Goal: Task Accomplishment & Management: Use online tool/utility

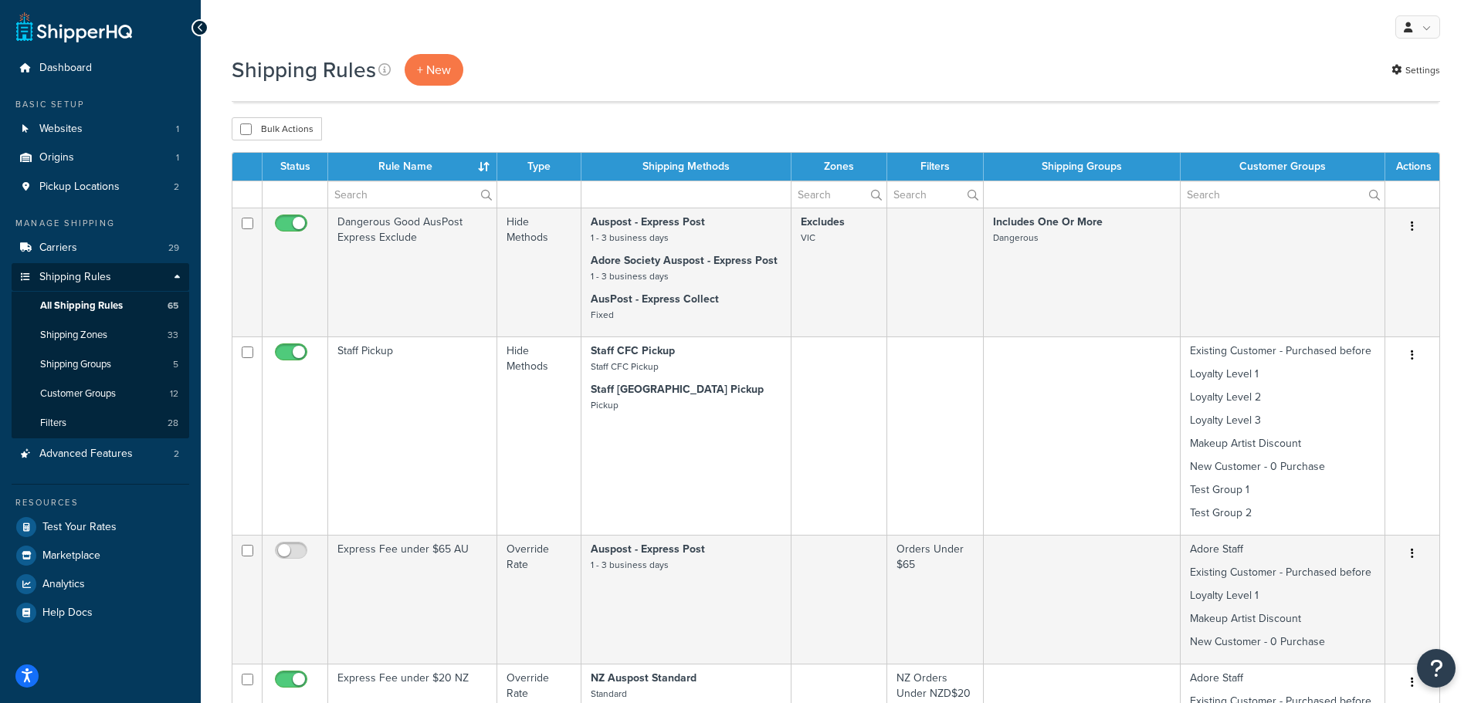
select select "1000"
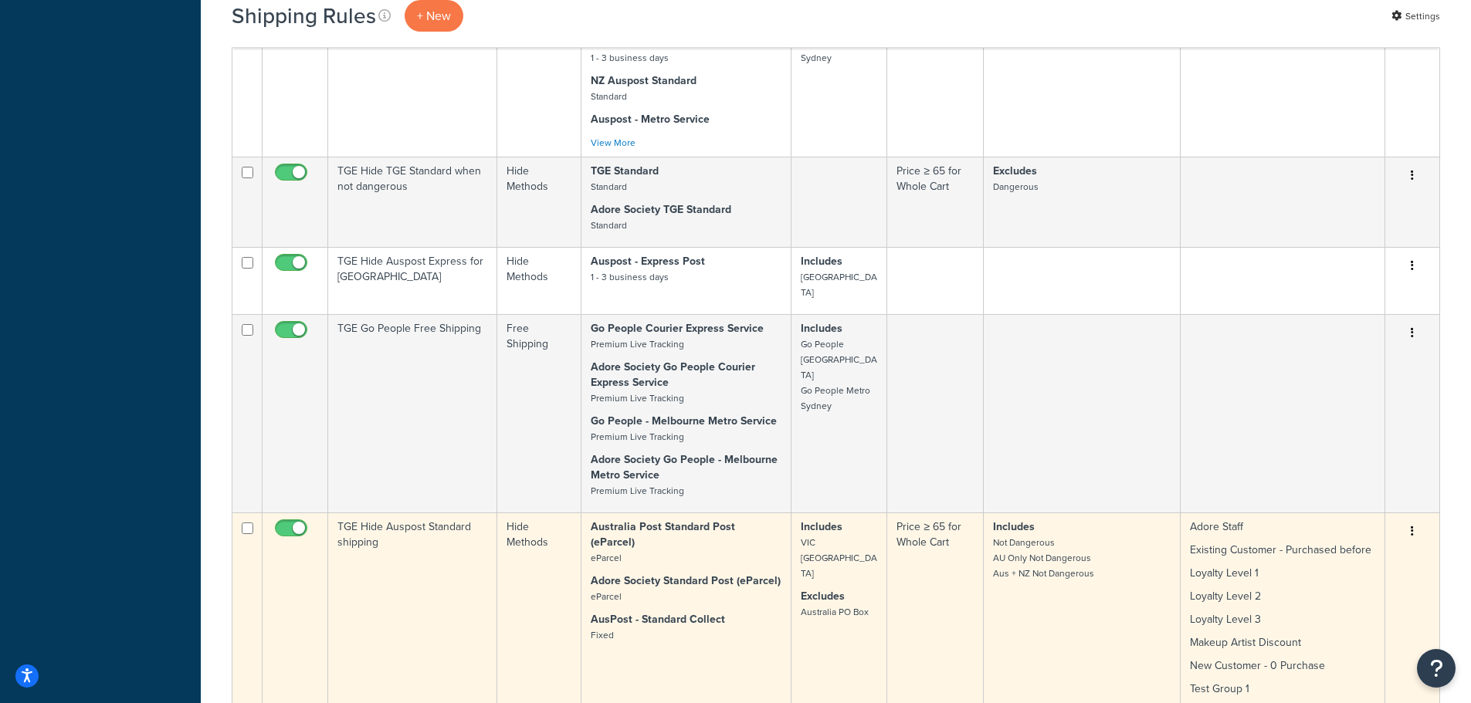
scroll to position [8309, 0]
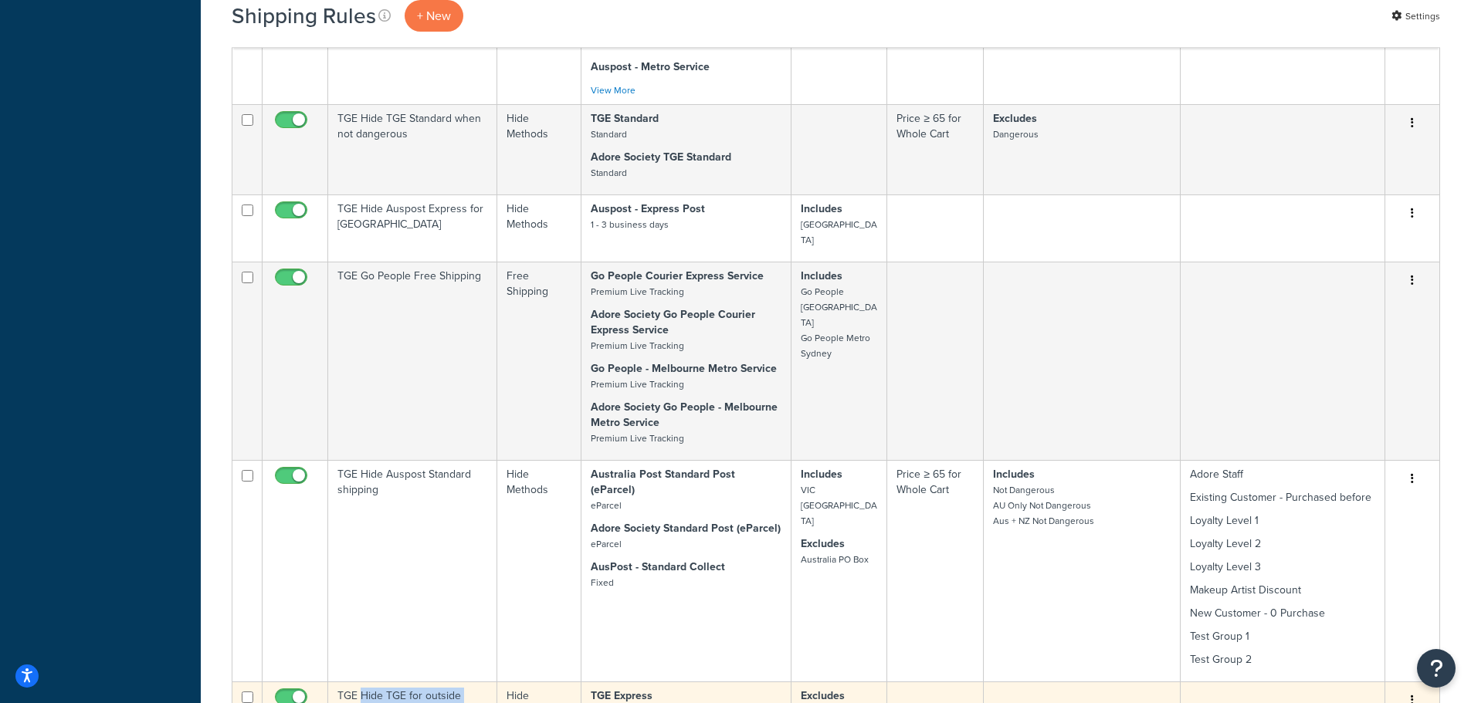
drag, startPoint x: 361, startPoint y: 472, endPoint x: 395, endPoint y: 493, distance: 39.9
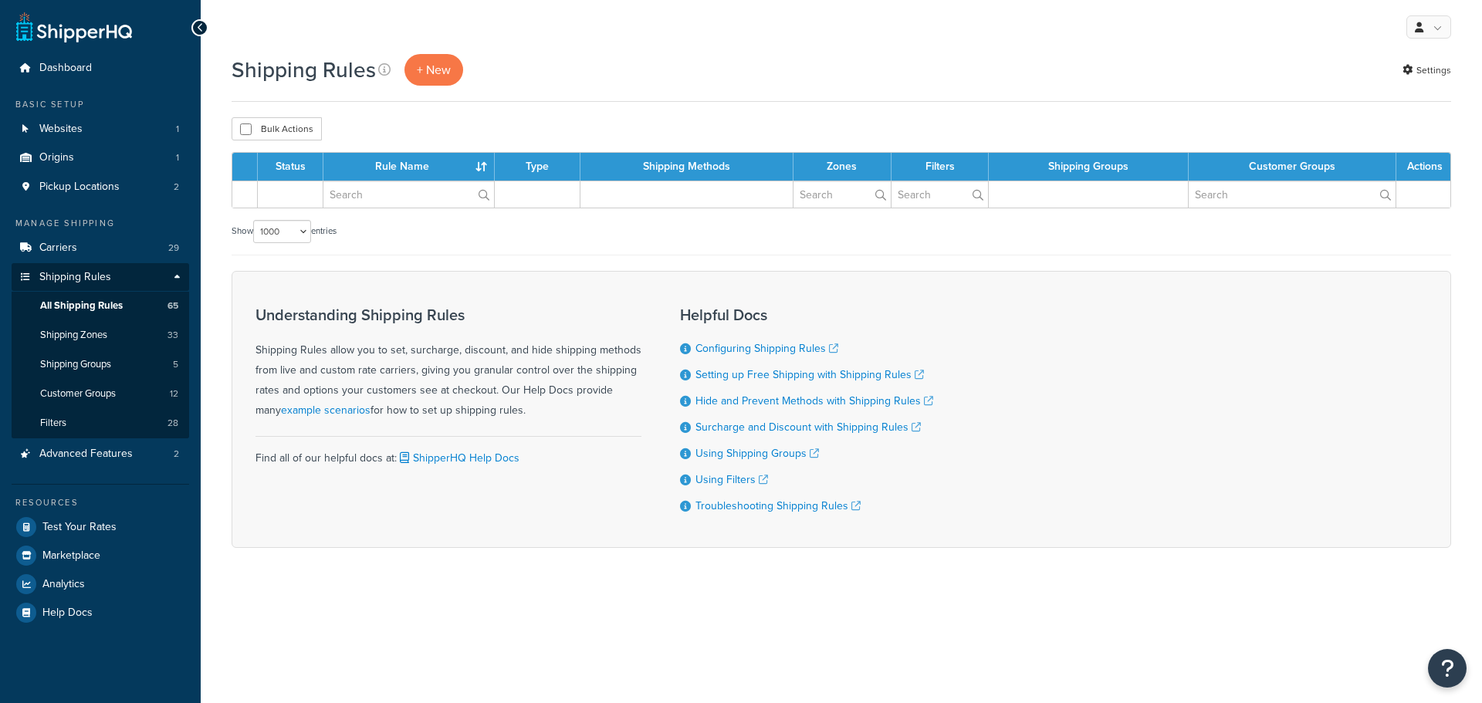
select select "1000"
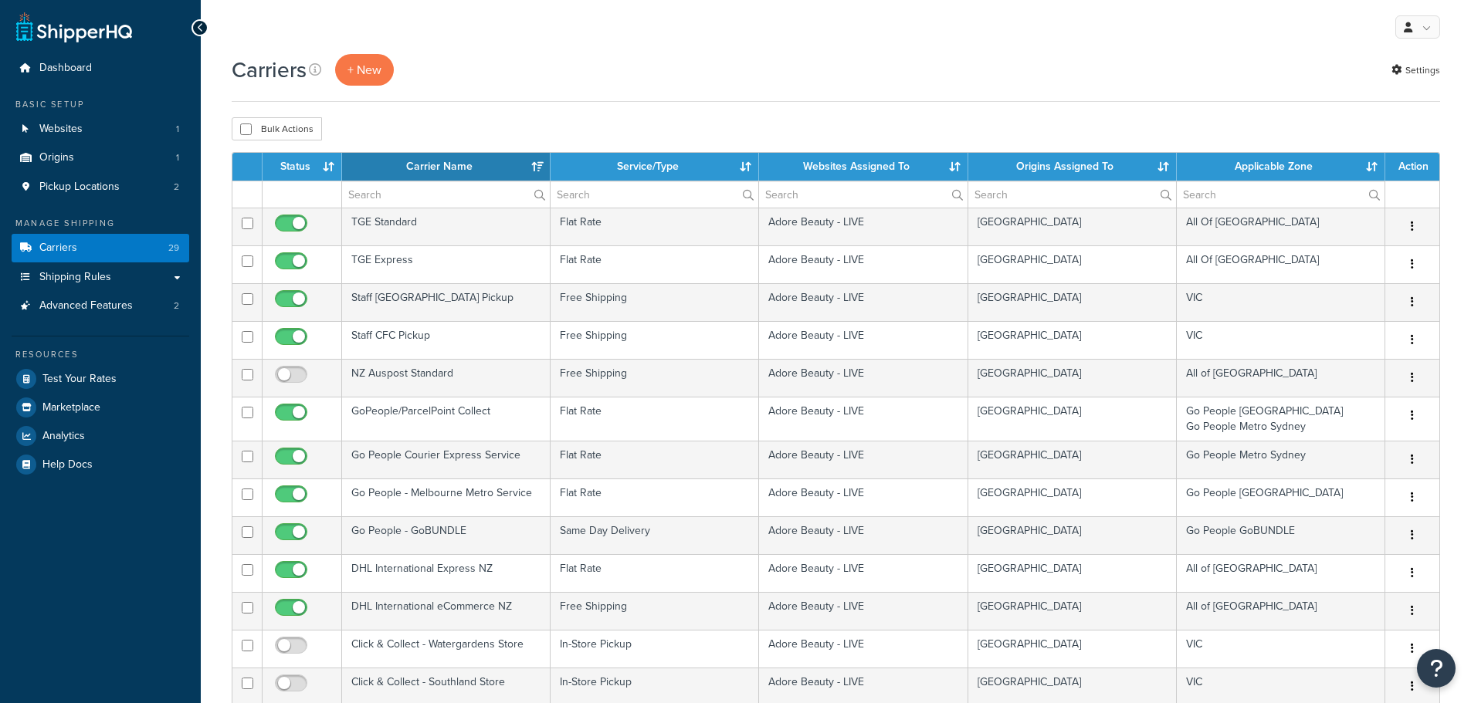
select select "15"
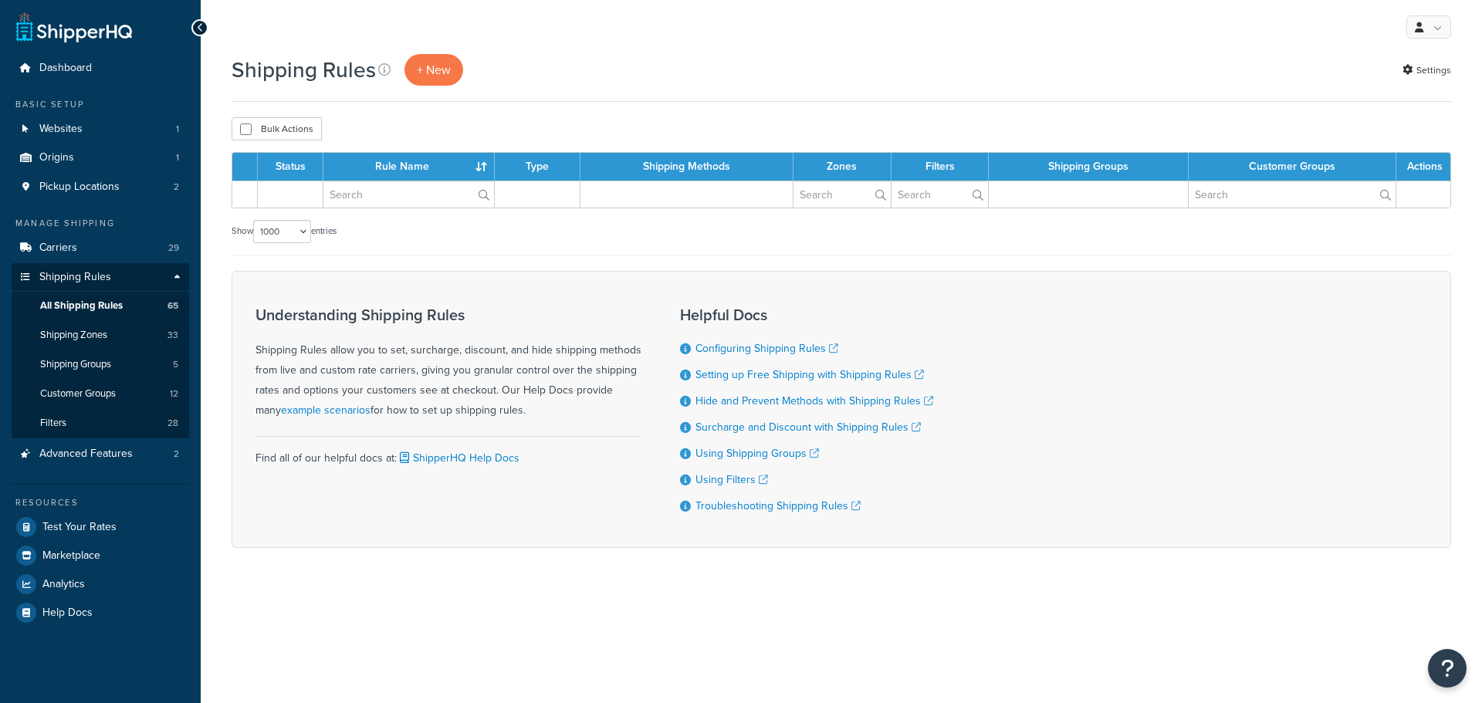
select select "1000"
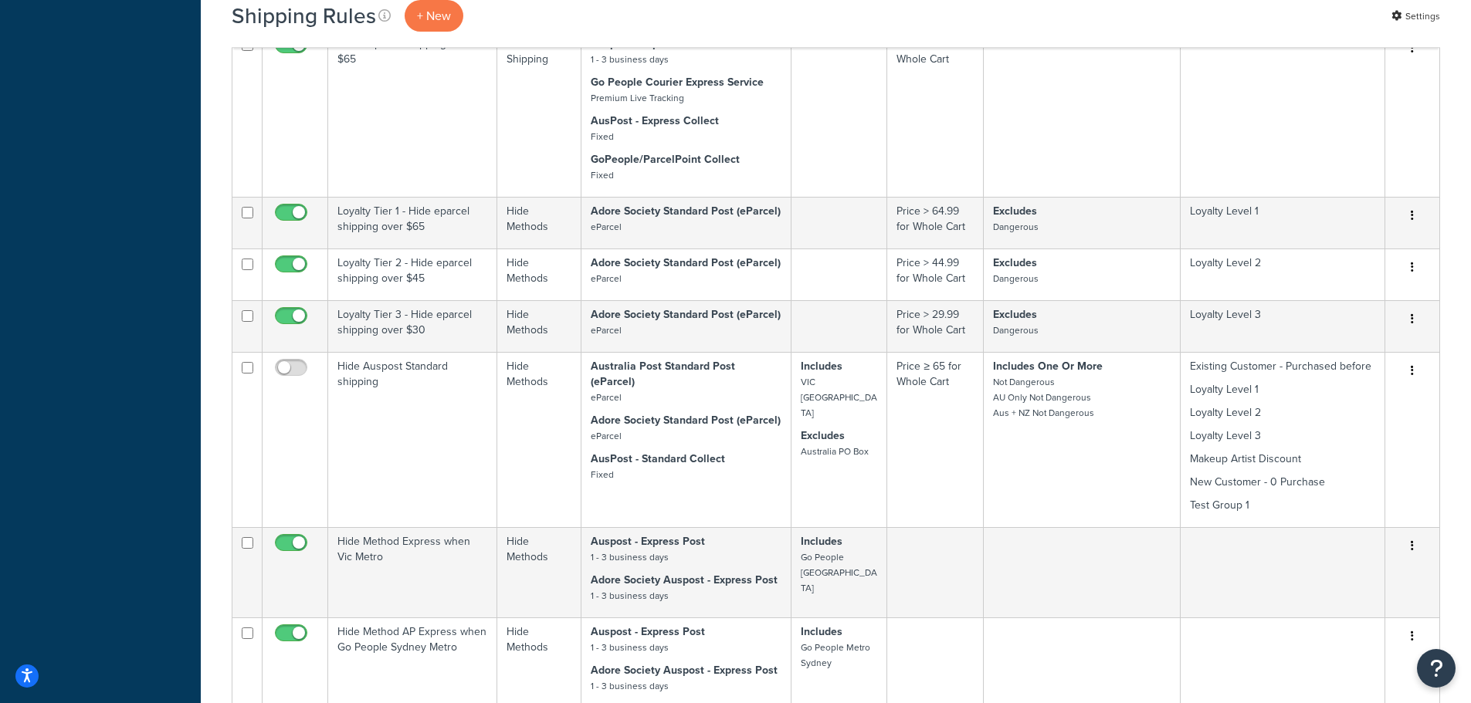
scroll to position [4624, 0]
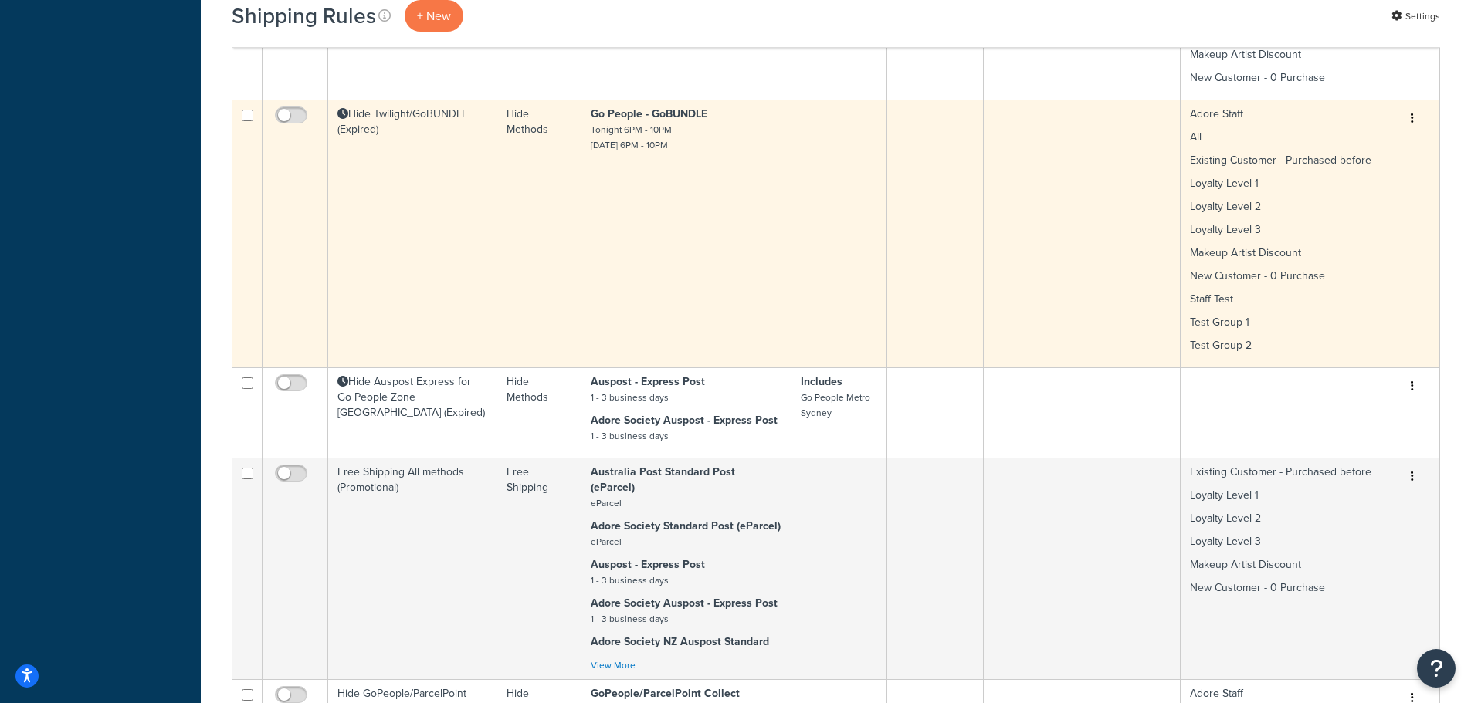
click at [1412, 113] on icon "button" at bounding box center [1411, 118] width 3 height 11
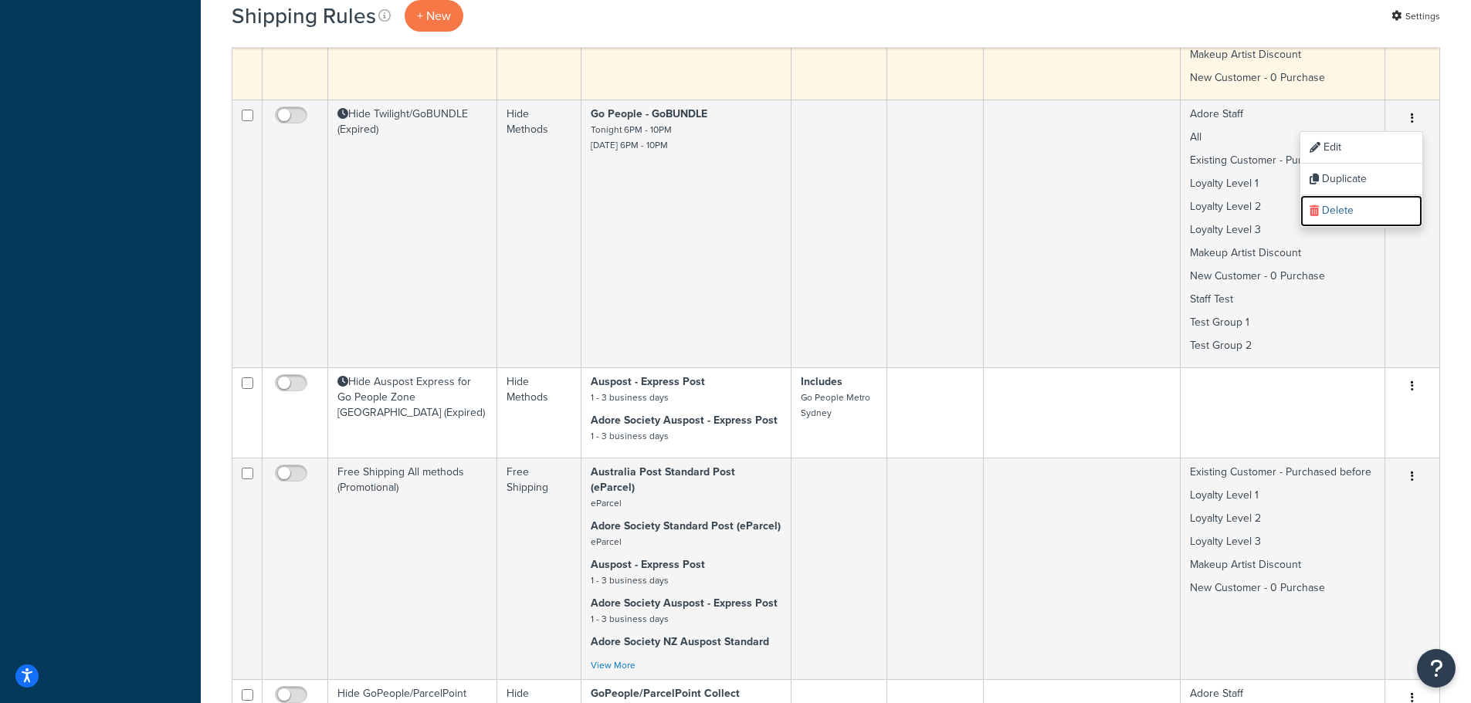
drag, startPoint x: 1362, startPoint y: 176, endPoint x: 808, endPoint y: 56, distance: 566.3
click at [1362, 195] on link "Delete" at bounding box center [1361, 211] width 122 height 32
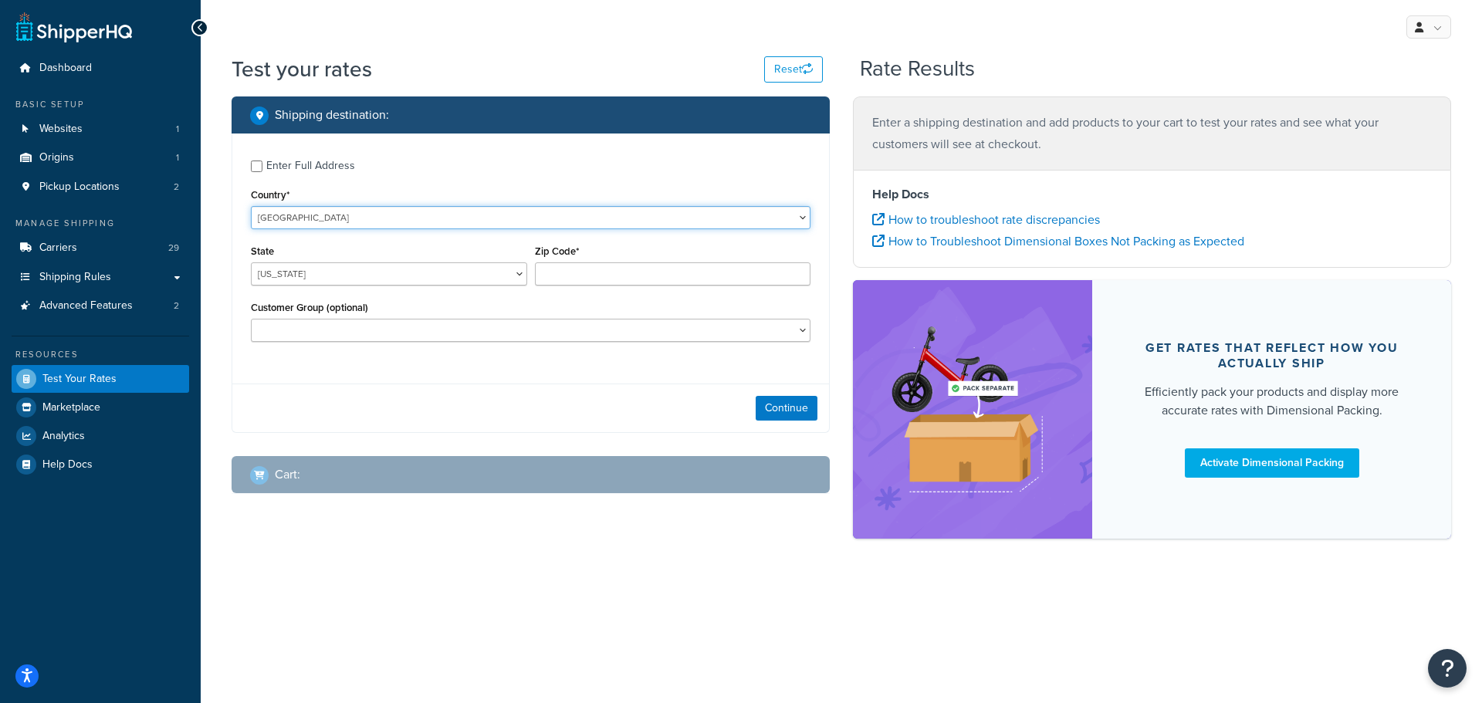
click at [414, 212] on select "United States United Kingdom Afghanistan Åland Islands Albania Algeria American…" at bounding box center [531, 217] width 560 height 23
select select "AU"
click at [251, 206] on select "United States United Kingdom Afghanistan Åland Islands Albania Algeria American…" at bounding box center [531, 217] width 560 height 23
click at [475, 272] on select "Australian Capital Territory New South Wales Northern Territory Queensland Sout…" at bounding box center [389, 273] width 276 height 23
click at [251, 262] on select "Australian Capital Territory New South Wales Northern Territory Queensland Sout…" at bounding box center [389, 273] width 276 height 23
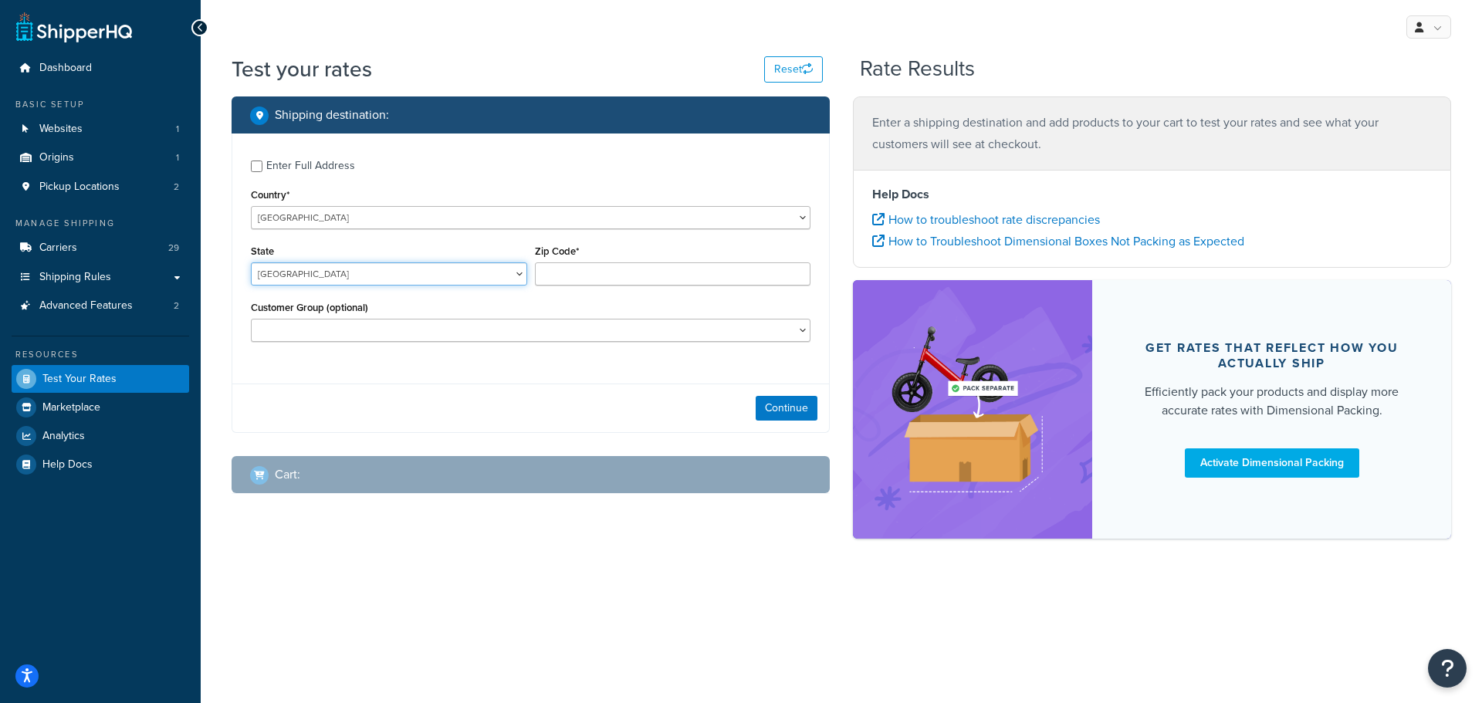
select select "ACT"
click at [599, 270] on input "Zip Code*" at bounding box center [673, 273] width 276 height 23
type input "4000"
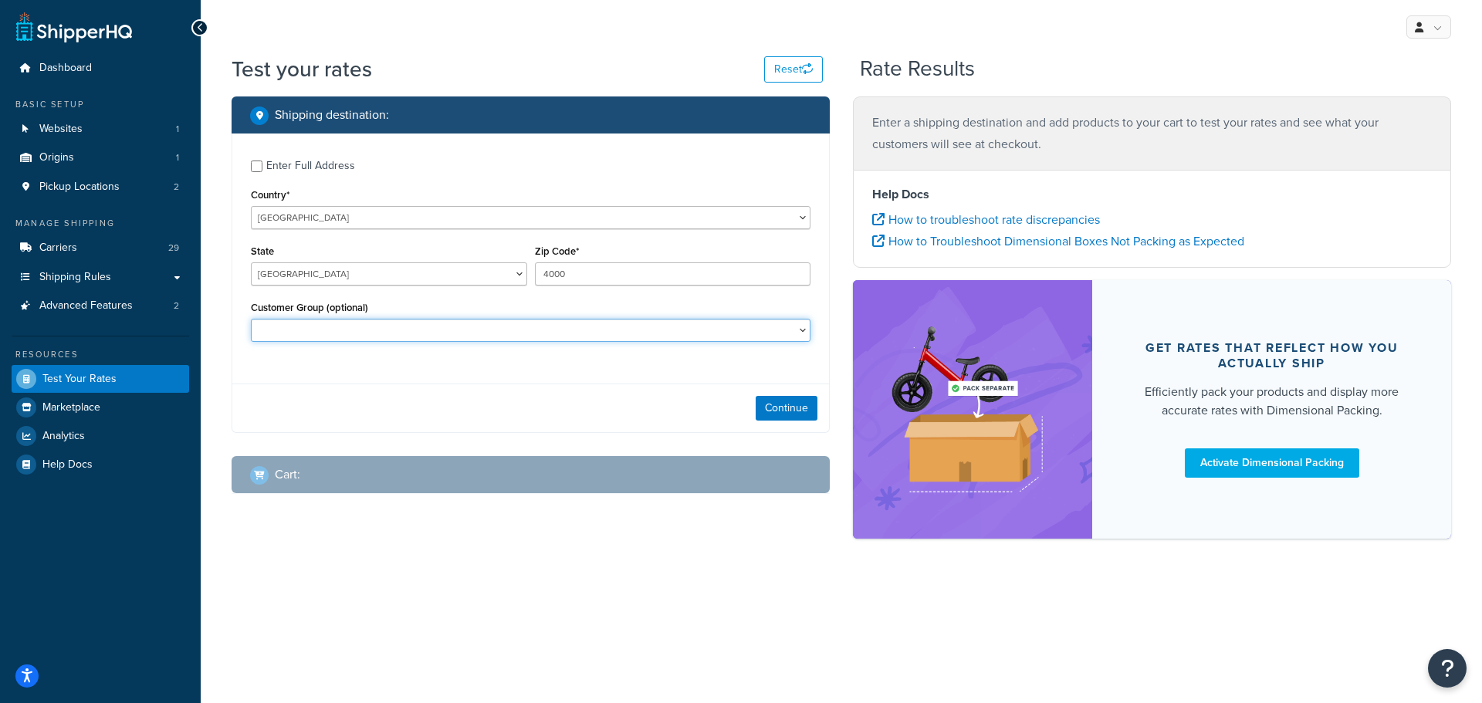
click at [787, 331] on select "Adore Staff Existing Customer - Purchased before Loyalty Level 1 Loyalty Level …" at bounding box center [531, 330] width 560 height 23
select select "Existing Customer - Purchased before"
click at [251, 319] on select "Adore Staff Existing Customer - Purchased before Loyalty Level 1 Loyalty Level …" at bounding box center [531, 330] width 560 height 23
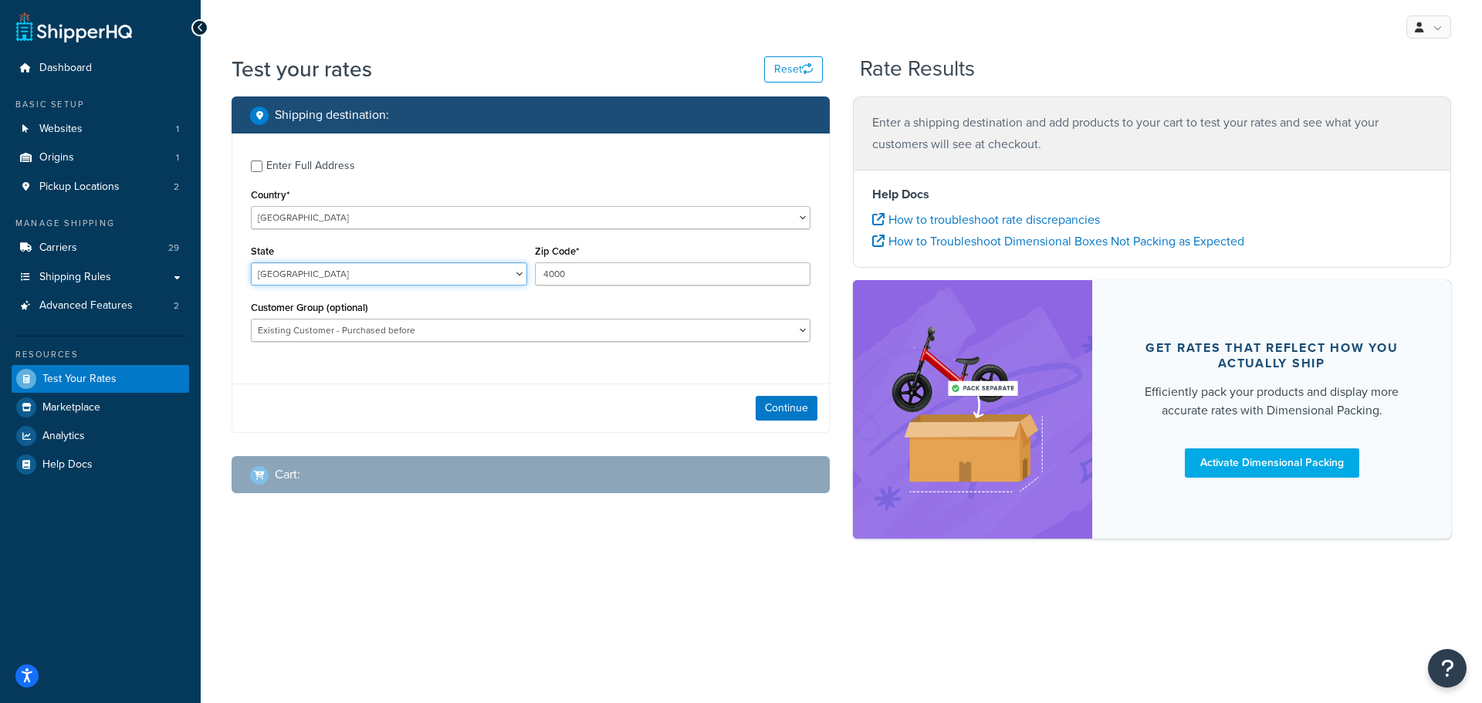
click at [491, 270] on select "Australian Capital Territory New South Wales Northern Territory Queensland Sout…" at bounding box center [389, 273] width 276 height 23
select select "QLD"
click at [251, 262] on select "Australian Capital Territory New South Wales Northern Territory Queensland Sout…" at bounding box center [389, 273] width 276 height 23
click at [787, 404] on button "Continue" at bounding box center [787, 408] width 62 height 25
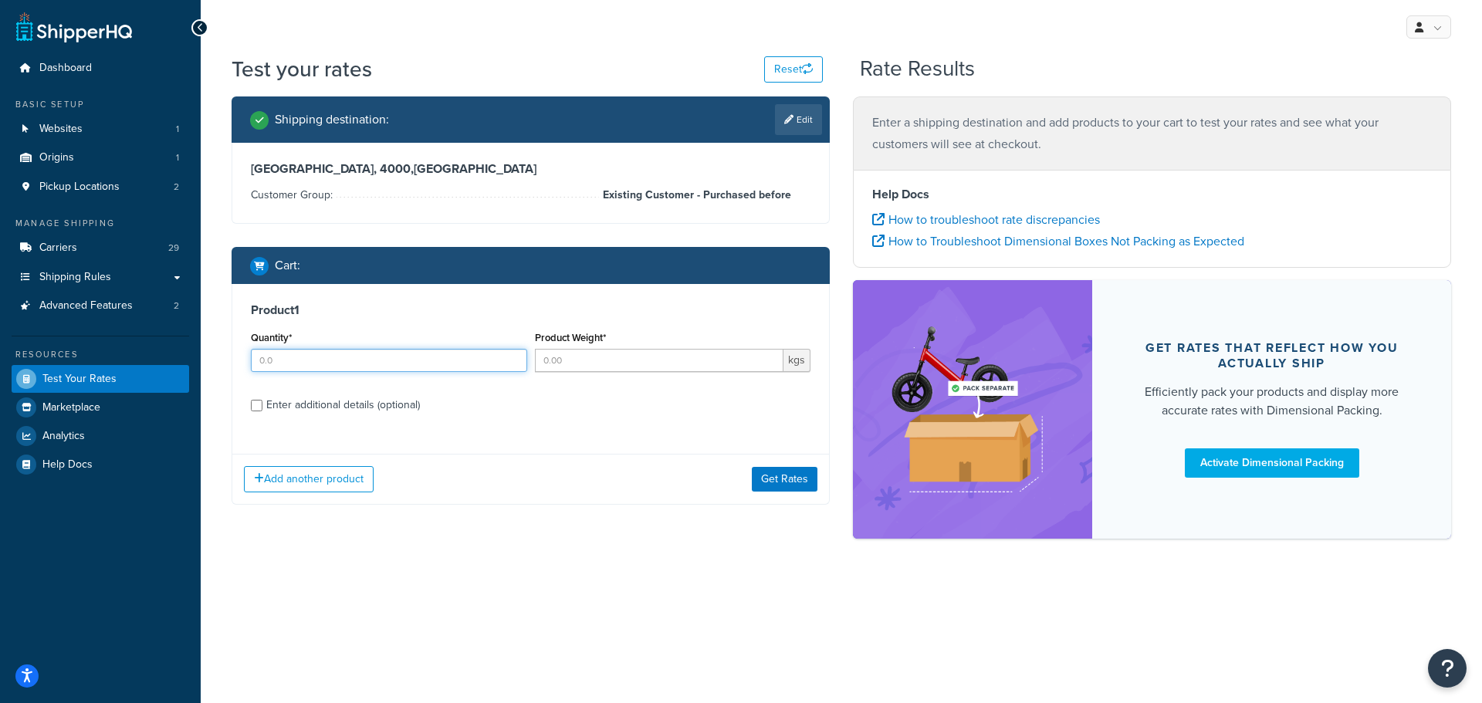
click at [318, 362] on input "Quantity*" at bounding box center [389, 360] width 276 height 23
type input "1.0"
click at [573, 360] on input "Product Weight*" at bounding box center [659, 360] width 249 height 23
type input "0.250"
click at [322, 404] on div "Enter additional details (optional)" at bounding box center [343, 406] width 154 height 22
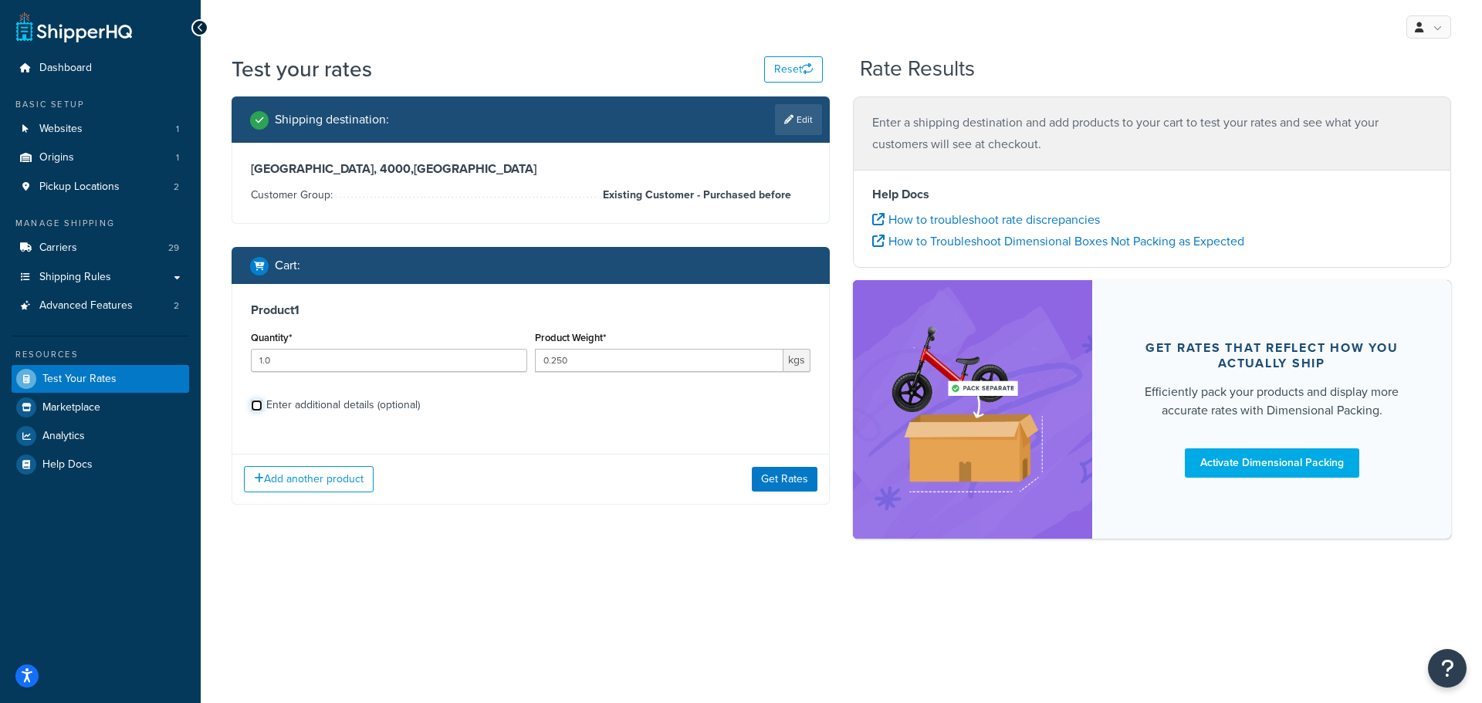
click at [262, 404] on input "Enter additional details (optional)" at bounding box center [257, 406] width 12 height 12
checkbox input "true"
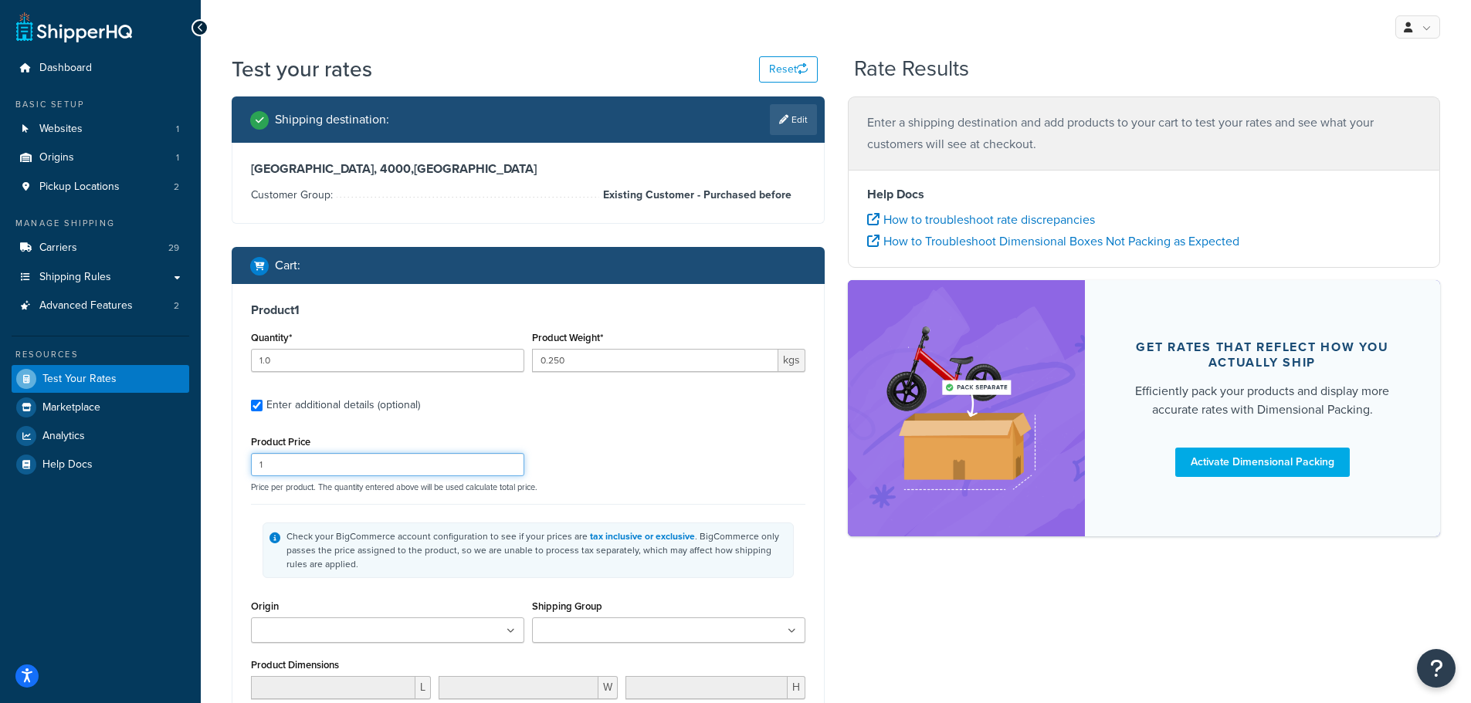
drag, startPoint x: 311, startPoint y: 468, endPoint x: 242, endPoint y: 469, distance: 69.5
click at [242, 469] on div "Product 1 Quantity* 1.0 Product Weight* 0.250 kgs Enter additional details (opt…" at bounding box center [527, 572] width 591 height 577
type input "30"
click at [482, 633] on ul at bounding box center [387, 630] width 273 height 25
click at [692, 627] on ul at bounding box center [668, 630] width 273 height 25
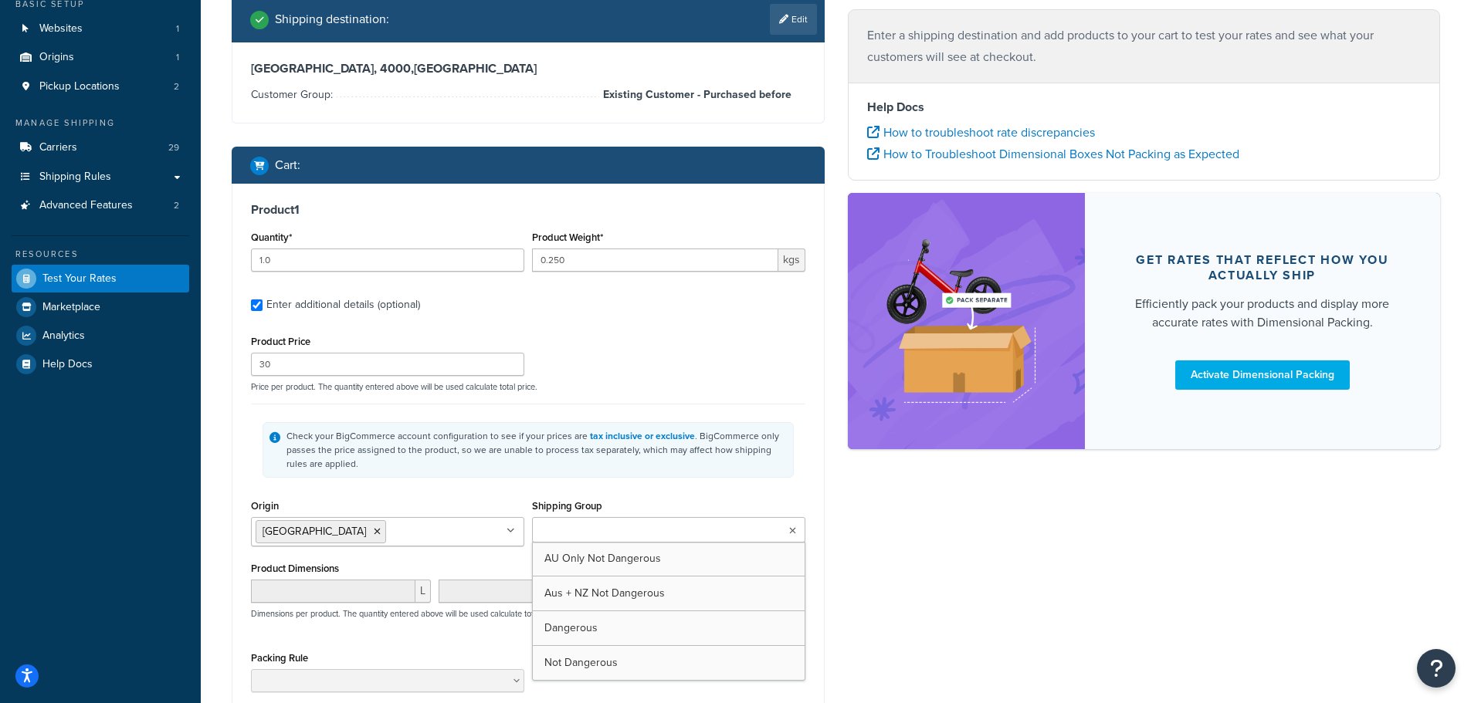
scroll to position [232, 0]
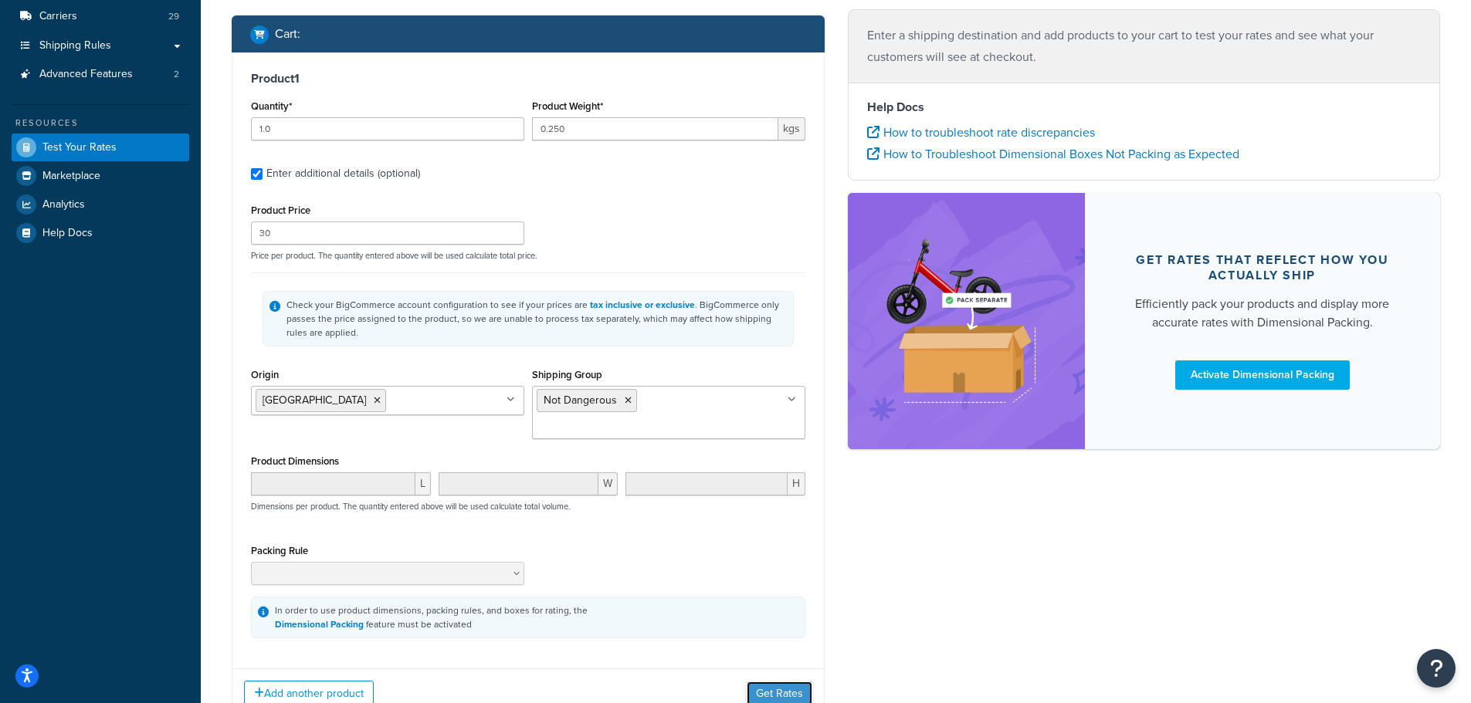
click at [794, 682] on button "Get Rates" at bounding box center [780, 694] width 66 height 25
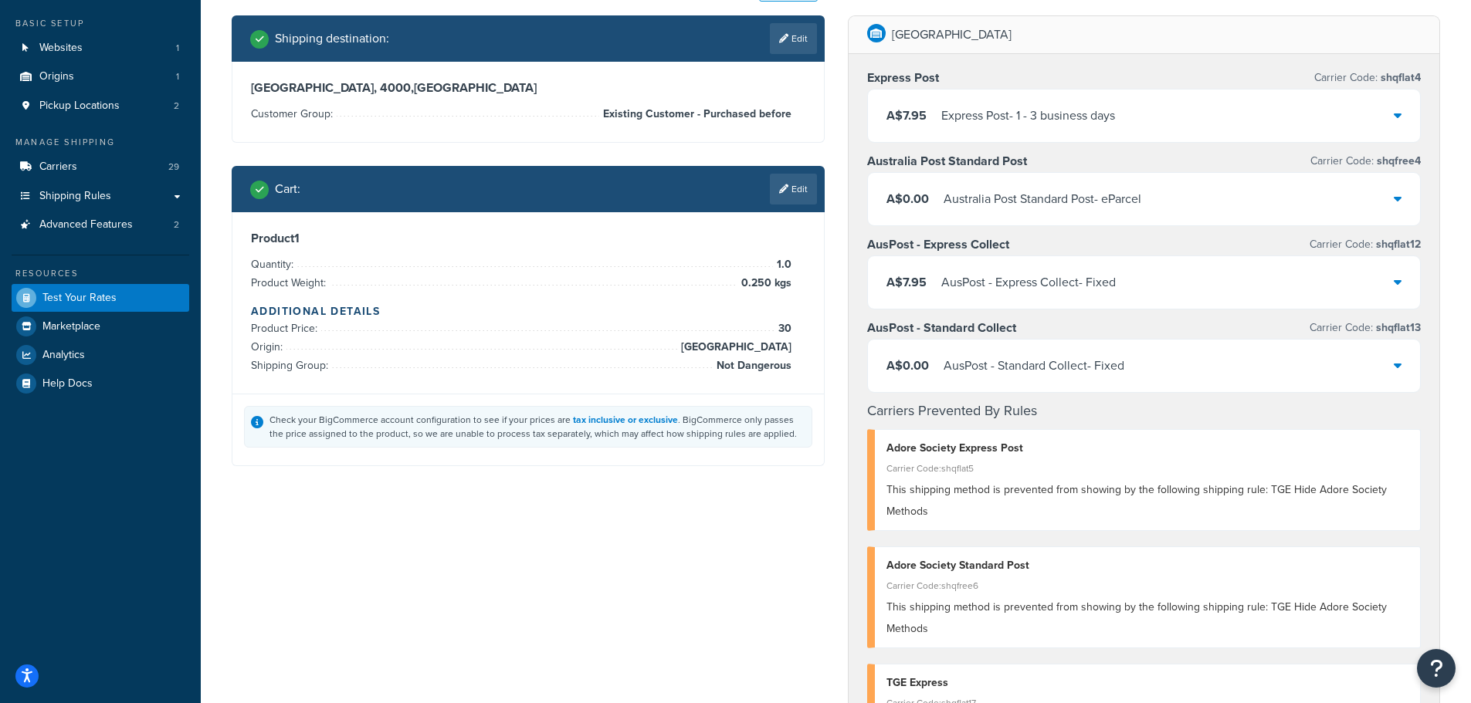
scroll to position [0, 0]
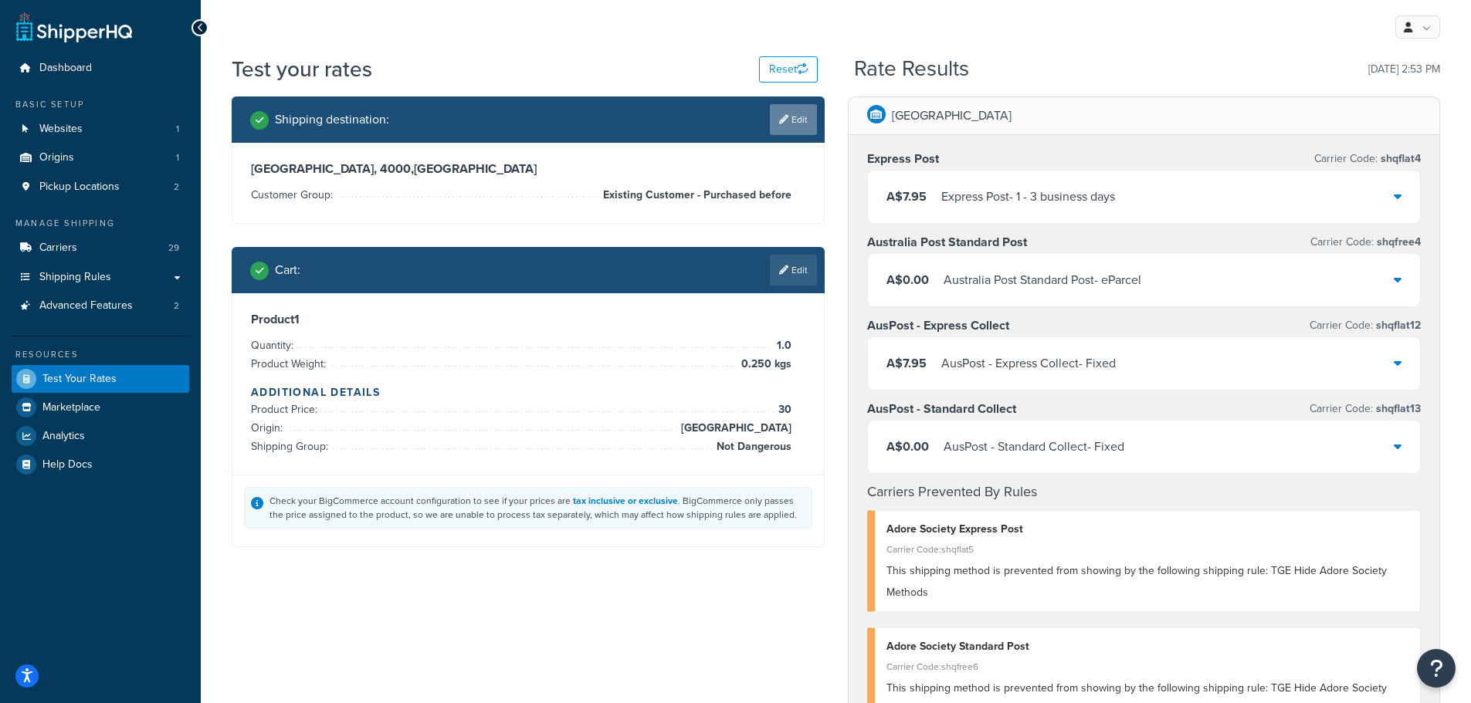
click at [809, 124] on link "Edit" at bounding box center [793, 119] width 47 height 31
select select "AU"
select select "QLD"
select select "Existing Customer - Purchased before"
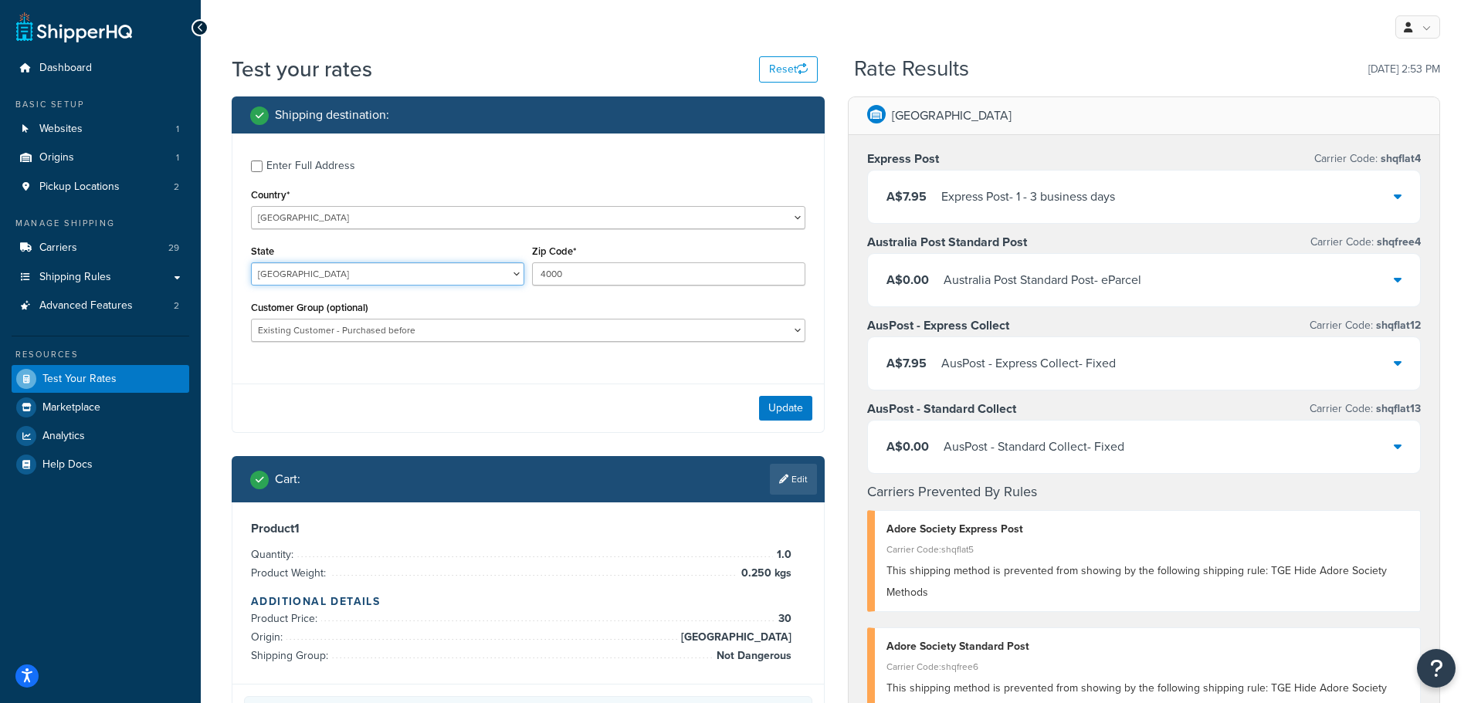
click at [508, 276] on select "Australian Capital Territory New South Wales Northern Territory Queensland Sout…" at bounding box center [387, 273] width 273 height 23
select select "NT"
click at [251, 262] on select "Australian Capital Territory New South Wales Northern Territory Queensland Sout…" at bounding box center [387, 273] width 273 height 23
drag, startPoint x: 575, startPoint y: 273, endPoint x: 490, endPoint y: 268, distance: 85.1
click at [490, 268] on div "State Australian Capital Territory New South Wales Northern Territory Queenslan…" at bounding box center [528, 269] width 562 height 56
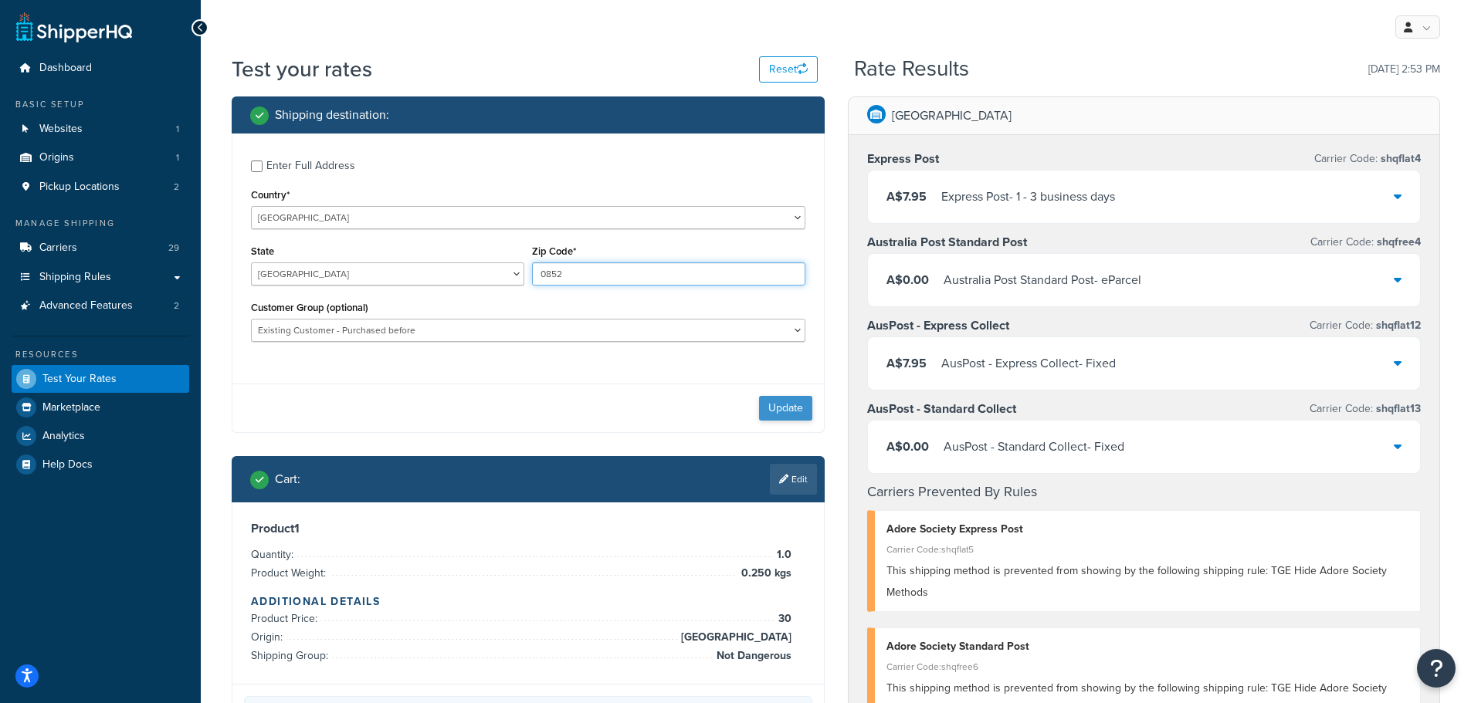
type input "0852"
click at [793, 405] on button "Update" at bounding box center [785, 408] width 53 height 25
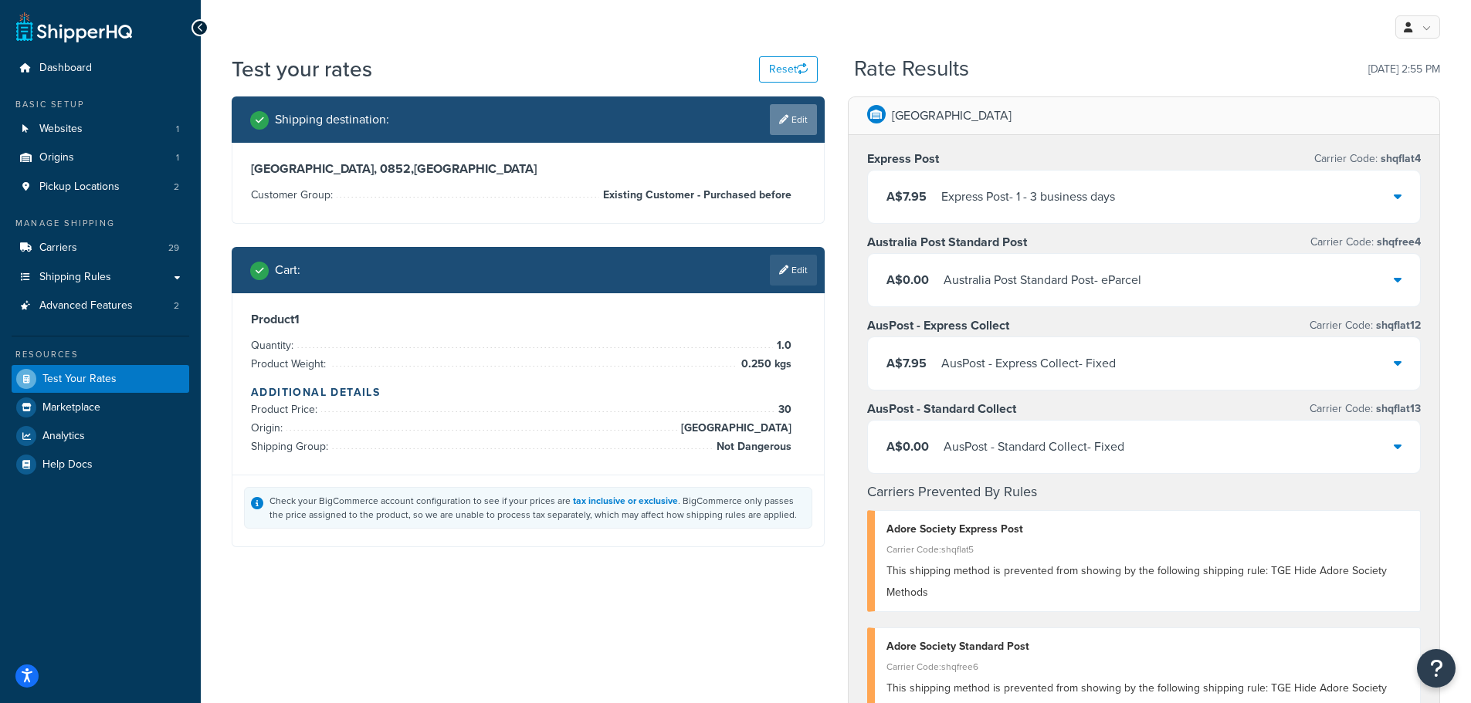
click at [791, 123] on link "Edit" at bounding box center [793, 119] width 47 height 31
select select "AU"
select select "NT"
select select "Existing Customer - Purchased before"
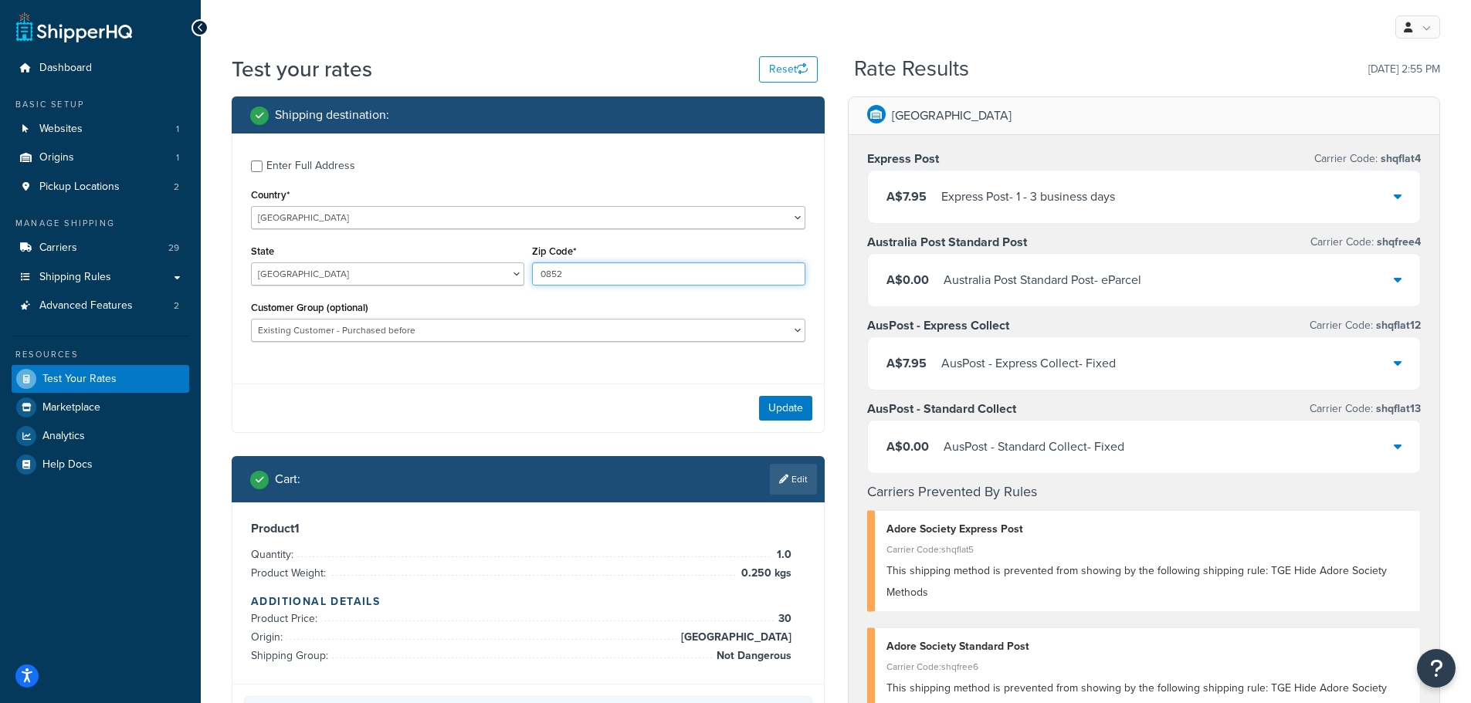
drag, startPoint x: 593, startPoint y: 273, endPoint x: 508, endPoint y: 273, distance: 84.9
click at [508, 273] on div "State Australian Capital Territory New South Wales Northern Territory Queenslan…" at bounding box center [528, 269] width 562 height 56
type input "6000"
click at [788, 410] on button "Update" at bounding box center [785, 408] width 53 height 25
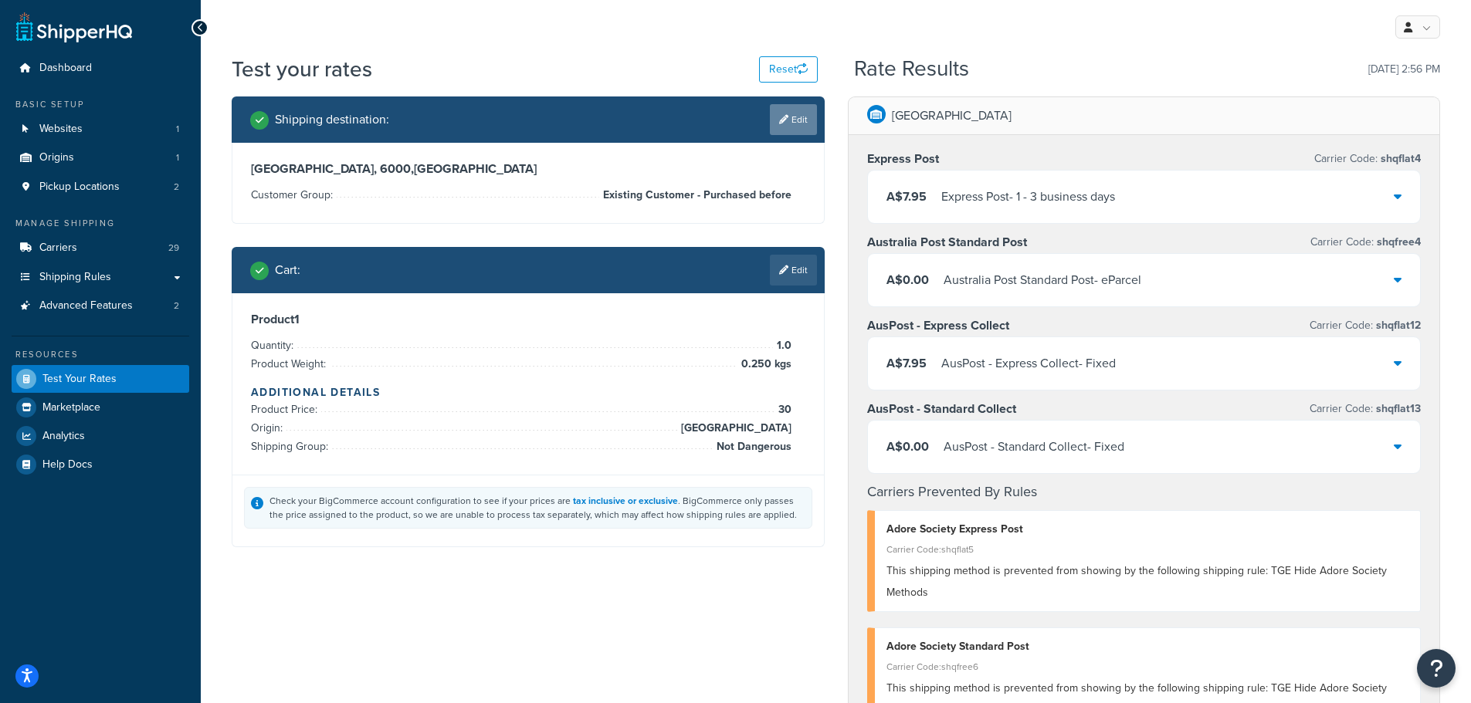
click at [798, 124] on link "Edit" at bounding box center [793, 119] width 47 height 31
select select "AU"
select select "NT"
select select "Existing Customer - Purchased before"
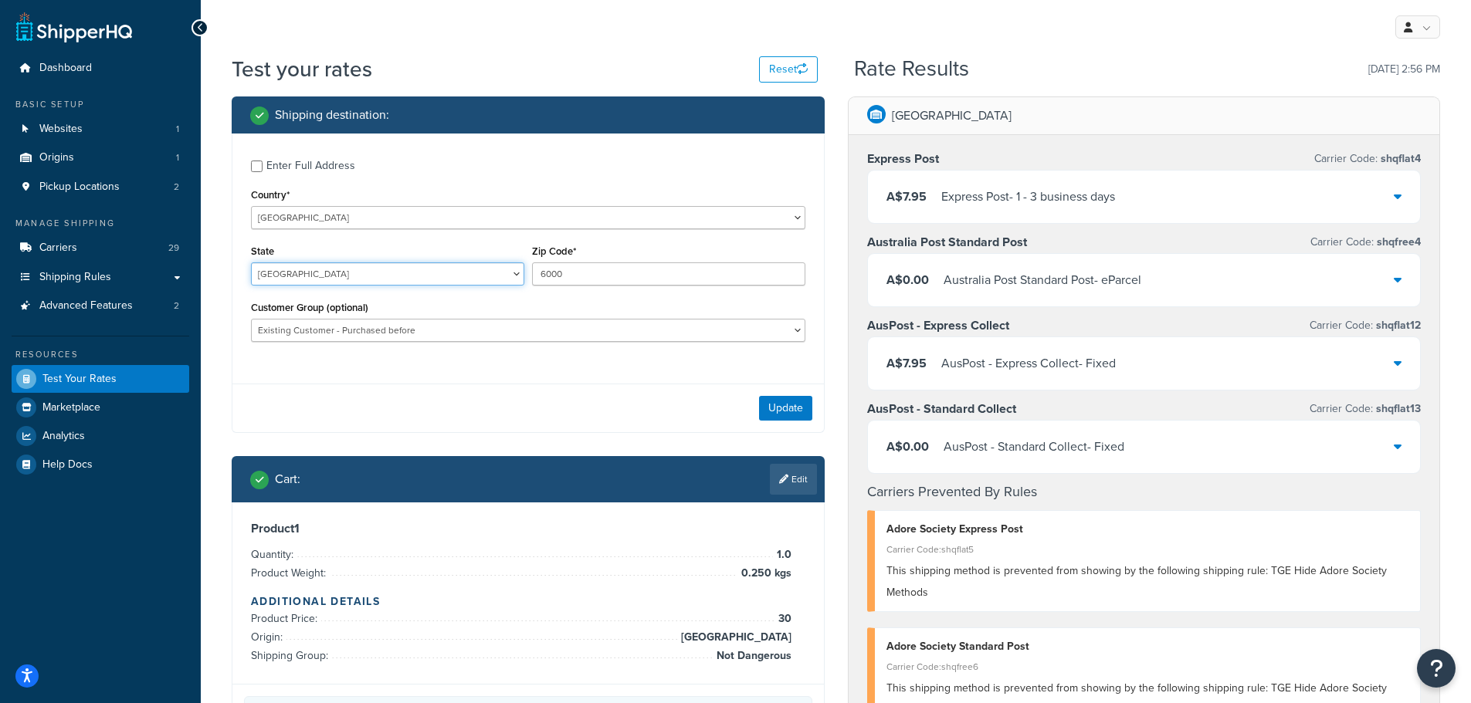
click at [437, 275] on select "Australian Capital Territory New South Wales Northern Territory Queensland Sout…" at bounding box center [387, 273] width 273 height 23
select select "TAS"
click at [251, 262] on select "Australian Capital Territory New South Wales Northern Territory Queensland Sout…" at bounding box center [387, 273] width 273 height 23
drag, startPoint x: 598, startPoint y: 276, endPoint x: 478, endPoint y: 263, distance: 121.1
click at [478, 263] on div "State Australian Capital Territory New South Wales Northern Territory Queenslan…" at bounding box center [528, 269] width 562 height 56
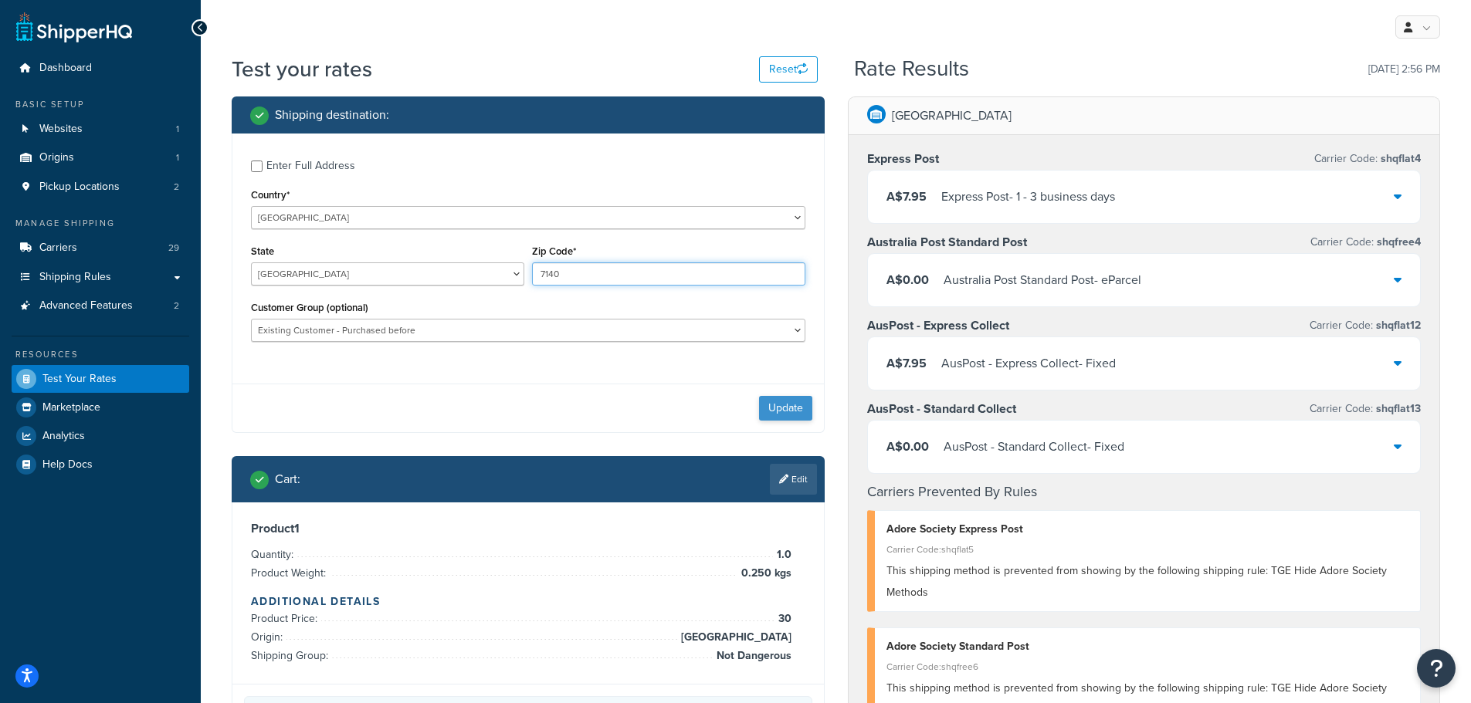
type input "7140"
click at [804, 414] on button "Update" at bounding box center [785, 408] width 53 height 25
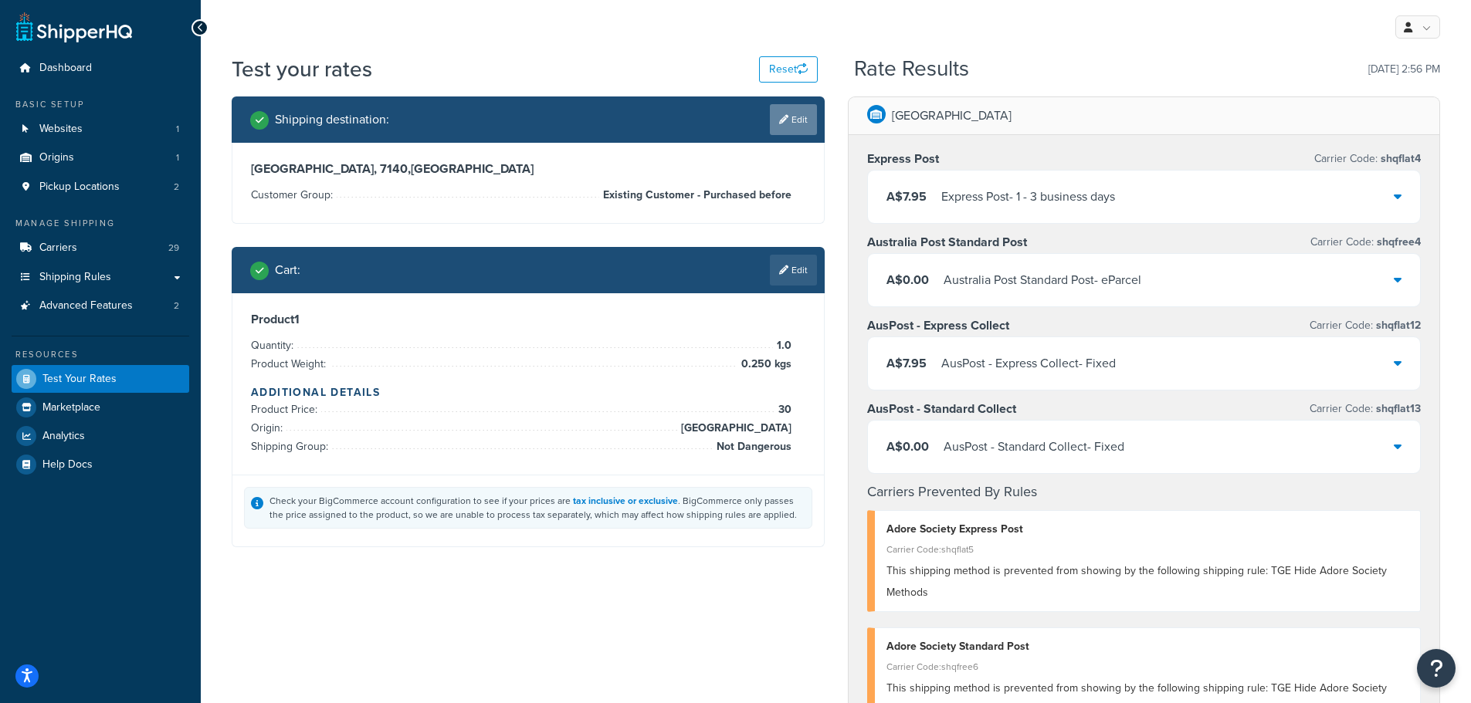
click at [794, 123] on link "Edit" at bounding box center [793, 119] width 47 height 31
select select "AU"
select select "TAS"
select select "Existing Customer - Purchased before"
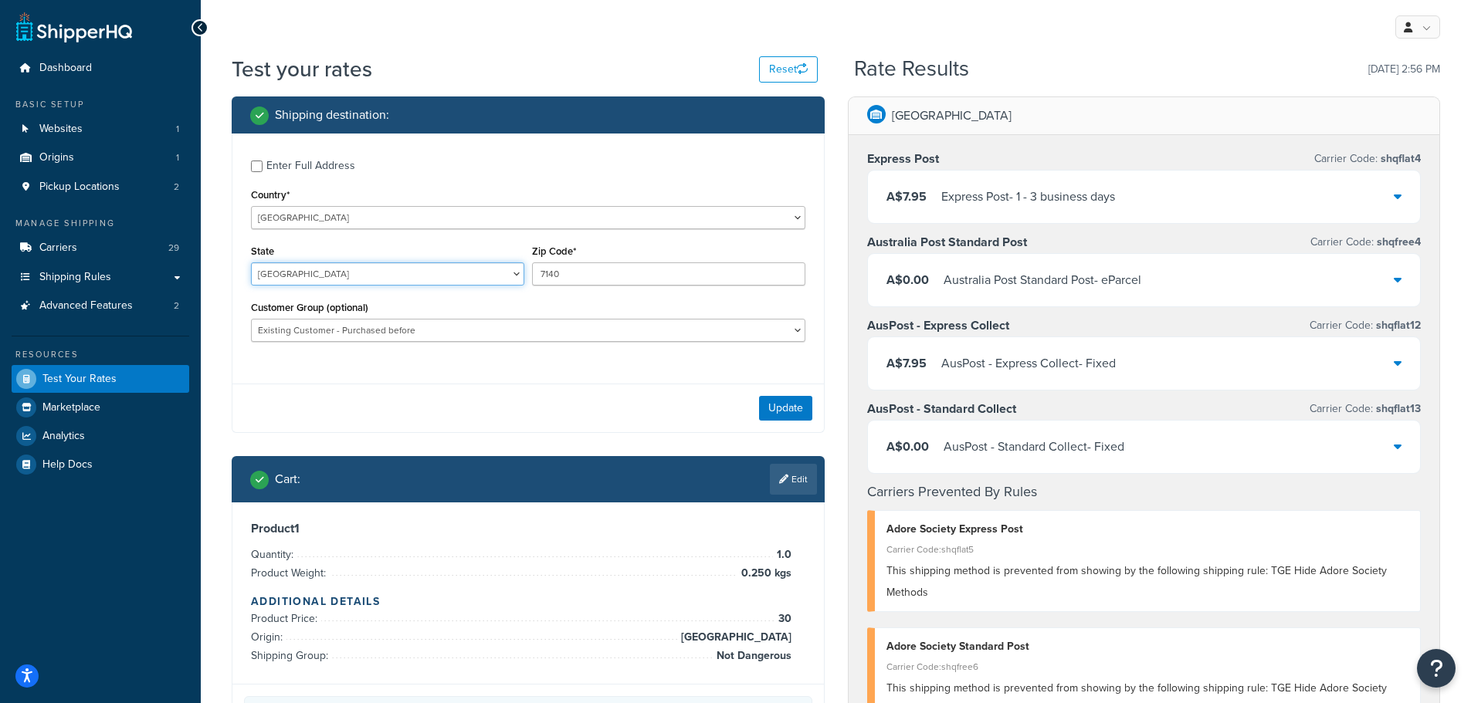
click at [506, 275] on select "Australian Capital Territory New South Wales Northern Territory Queensland Sout…" at bounding box center [387, 273] width 273 height 23
select select "SA"
click at [251, 262] on select "Australian Capital Territory New South Wales Northern Territory Queensland Sout…" at bounding box center [387, 273] width 273 height 23
drag, startPoint x: 601, startPoint y: 276, endPoint x: 512, endPoint y: 272, distance: 88.9
click at [512, 272] on div "State Australian Capital Territory New South Wales Northern Territory Queenslan…" at bounding box center [528, 269] width 562 height 56
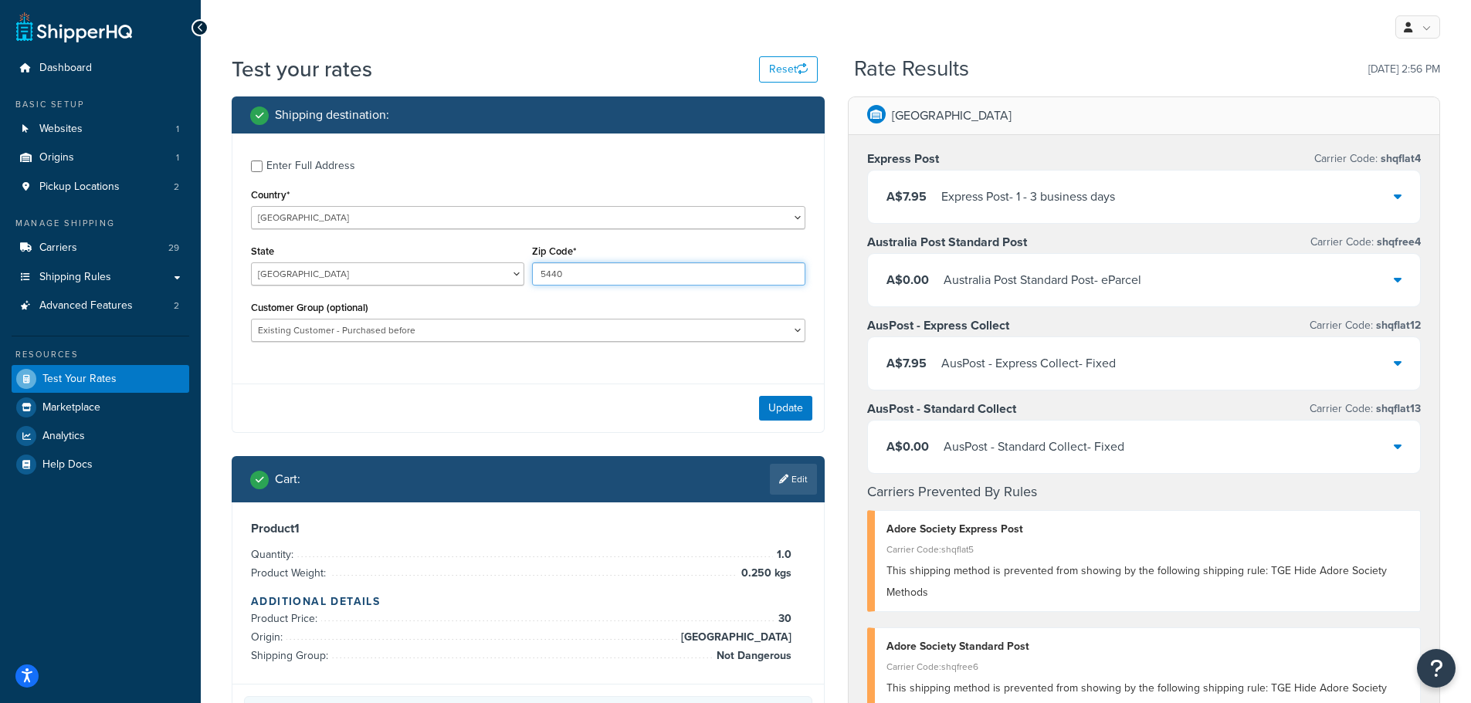
type input "5440"
click at [789, 407] on button "Update" at bounding box center [785, 408] width 53 height 25
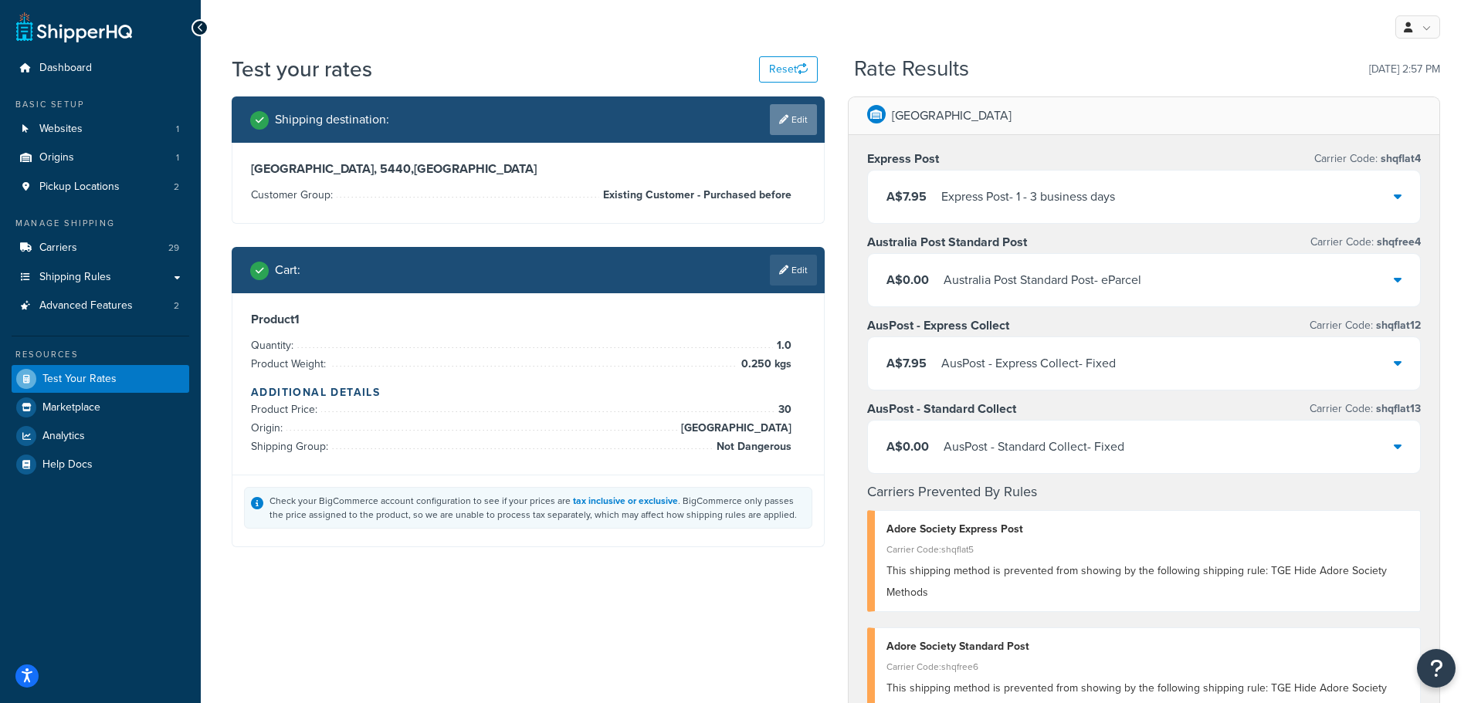
click at [791, 124] on link "Edit" at bounding box center [793, 119] width 47 height 31
select select "AU"
select select "SA"
select select "Existing Customer - Purchased before"
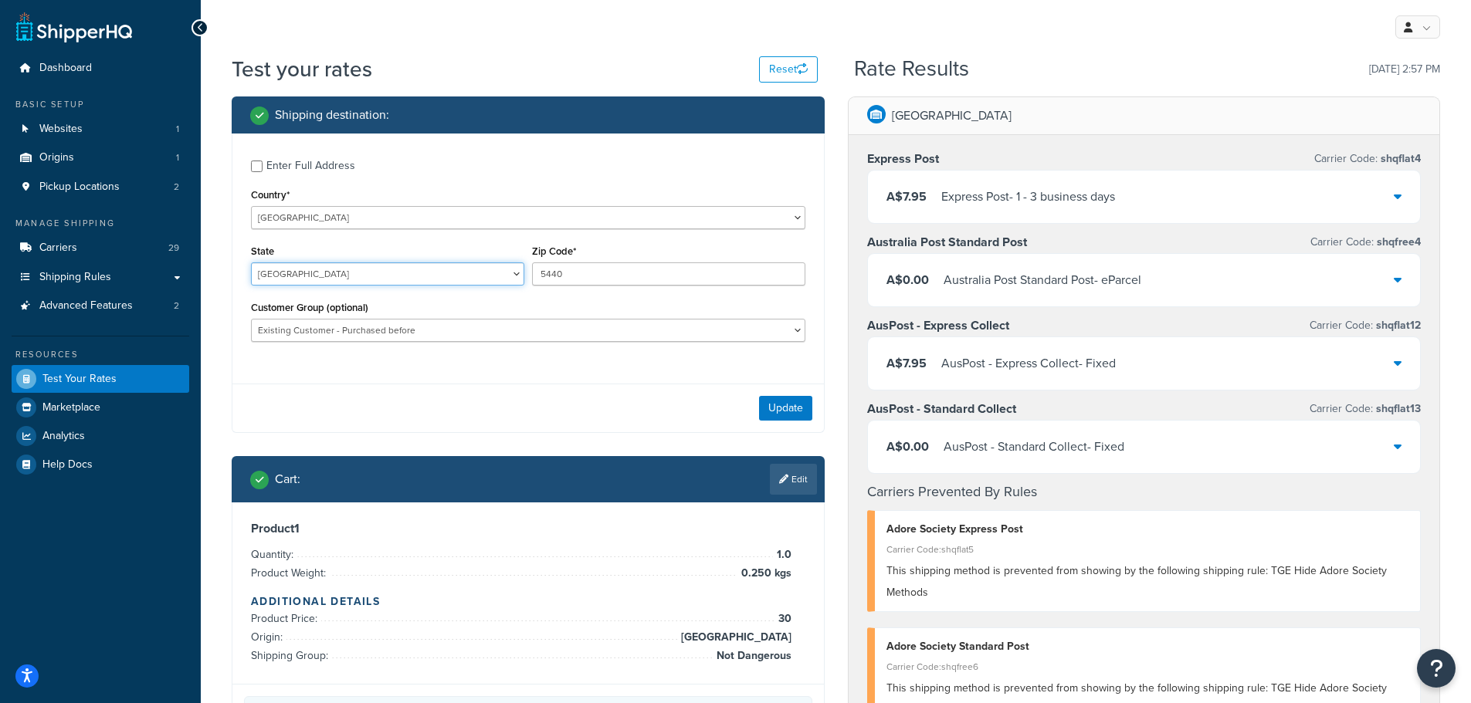
click at [504, 270] on select "Australian Capital Territory New South Wales Northern Territory Queensland Sout…" at bounding box center [387, 273] width 273 height 23
select select "ACT"
click at [251, 262] on select "Australian Capital Territory New South Wales Northern Territory Queensland Sout…" at bounding box center [387, 273] width 273 height 23
click at [485, 260] on div "State Australian Capital Territory New South Wales Northern Territory Queenslan…" at bounding box center [528, 269] width 562 height 56
type input "2609"
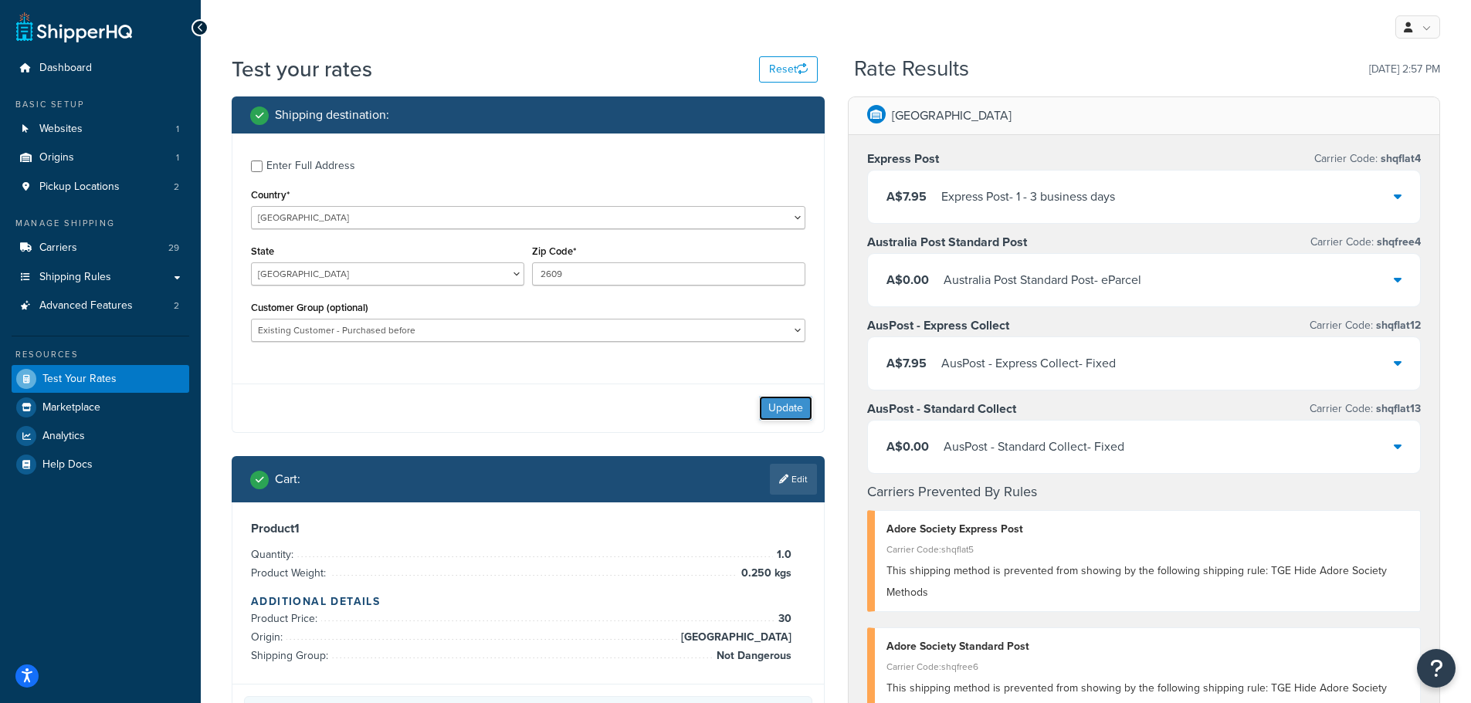
click at [780, 409] on button "Update" at bounding box center [785, 408] width 53 height 25
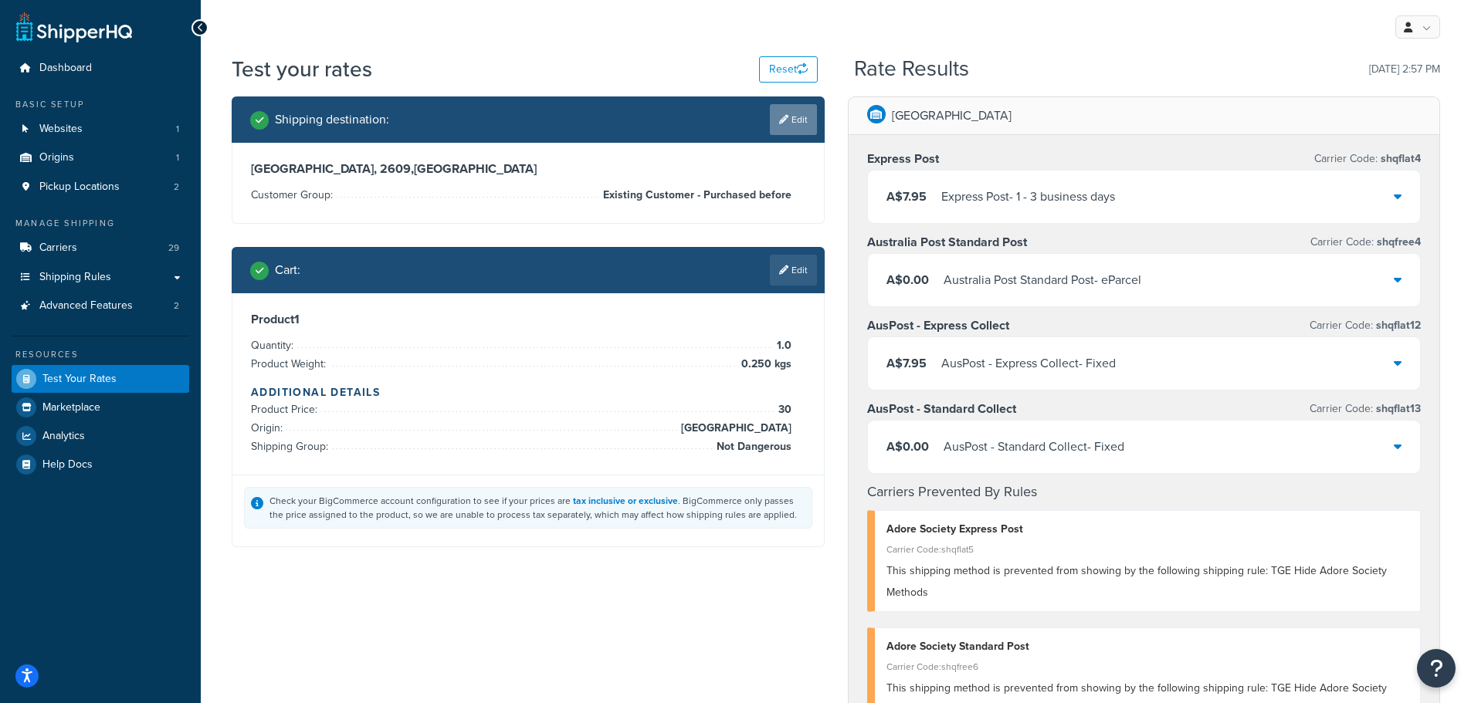
click at [801, 113] on link "Edit" at bounding box center [793, 119] width 47 height 31
select select "AU"
select select "Existing Customer - Purchased before"
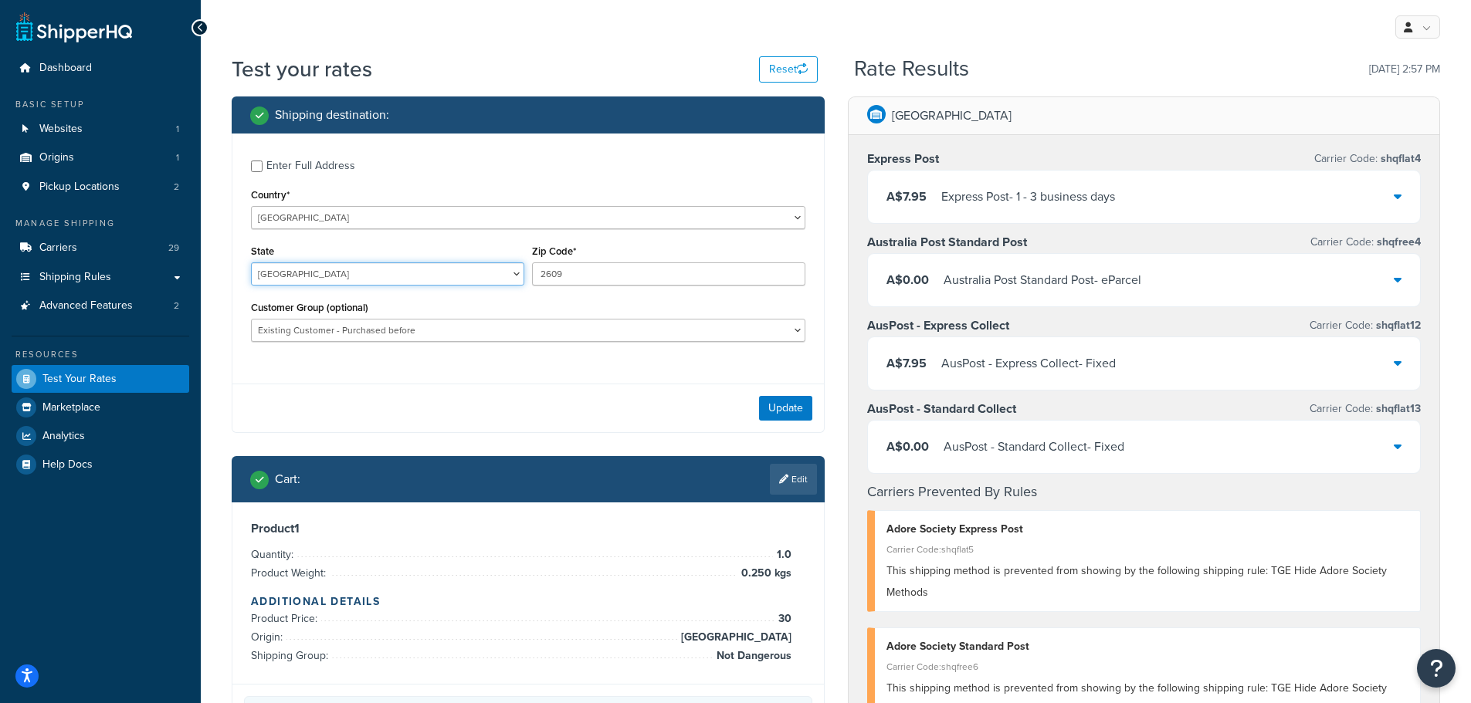
click at [357, 273] on select "Australian Capital Territory New South Wales Northern Territory Queensland Sout…" at bounding box center [387, 273] width 273 height 23
select select "VIC"
click at [251, 262] on select "Australian Capital Territory New South Wales Northern Territory Queensland Sout…" at bounding box center [387, 273] width 273 height 23
drag, startPoint x: 598, startPoint y: 271, endPoint x: 498, endPoint y: 269, distance: 99.6
click at [498, 269] on div "State Australian Capital Territory New South Wales Northern Territory Queenslan…" at bounding box center [528, 269] width 562 height 56
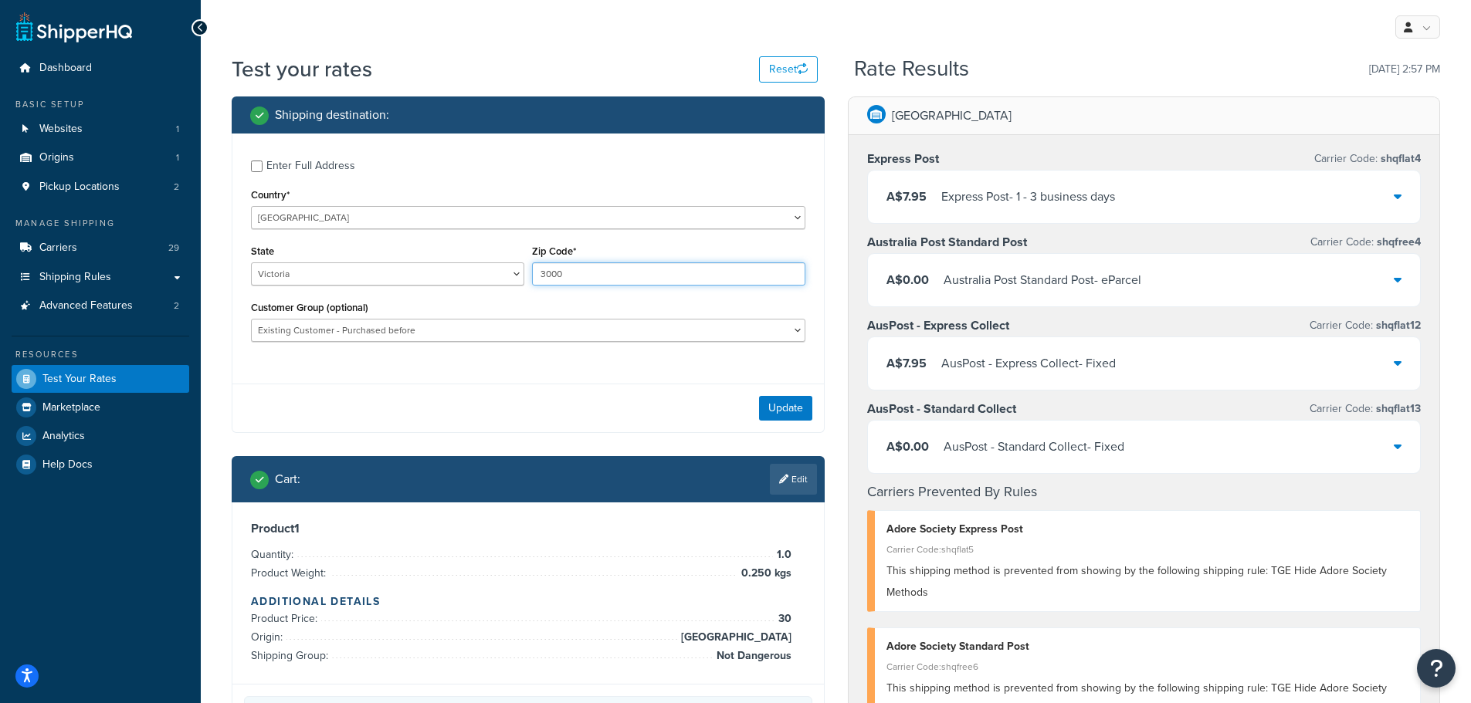
type input "3000"
click at [290, 165] on div "Enter Full Address" at bounding box center [310, 166] width 89 height 22
click at [262, 165] on input "Enter Full Address" at bounding box center [257, 167] width 12 height 12
checkbox input "true"
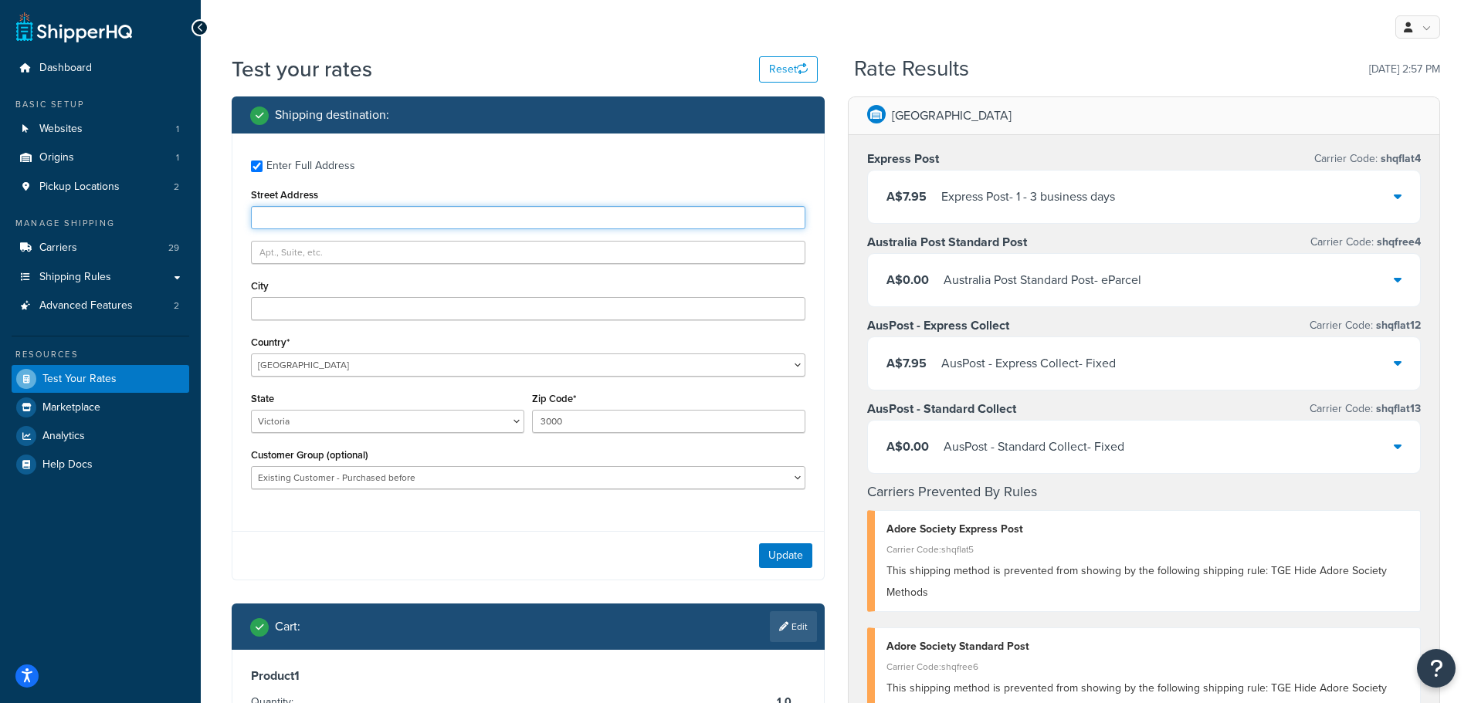
click at [303, 215] on input "Street Address" at bounding box center [528, 217] width 554 height 23
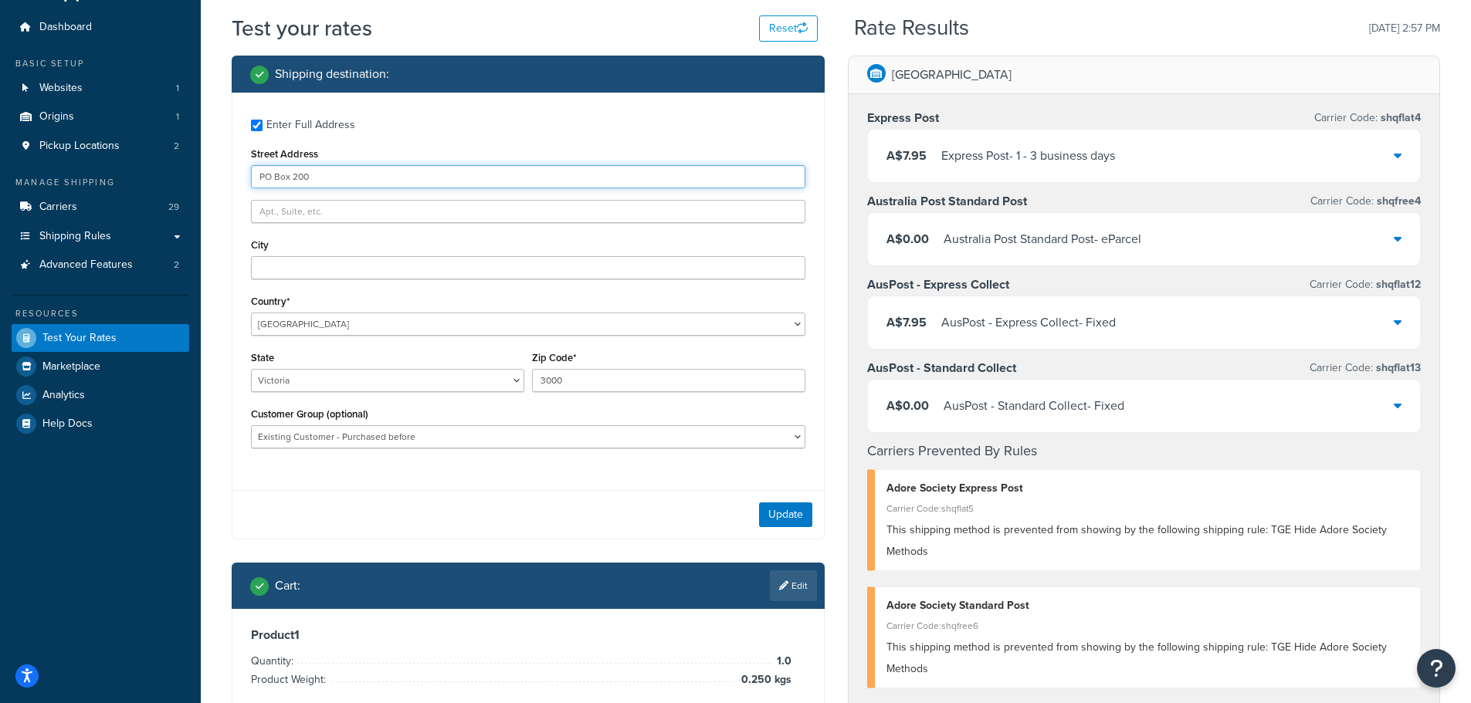
scroll to position [77, 0]
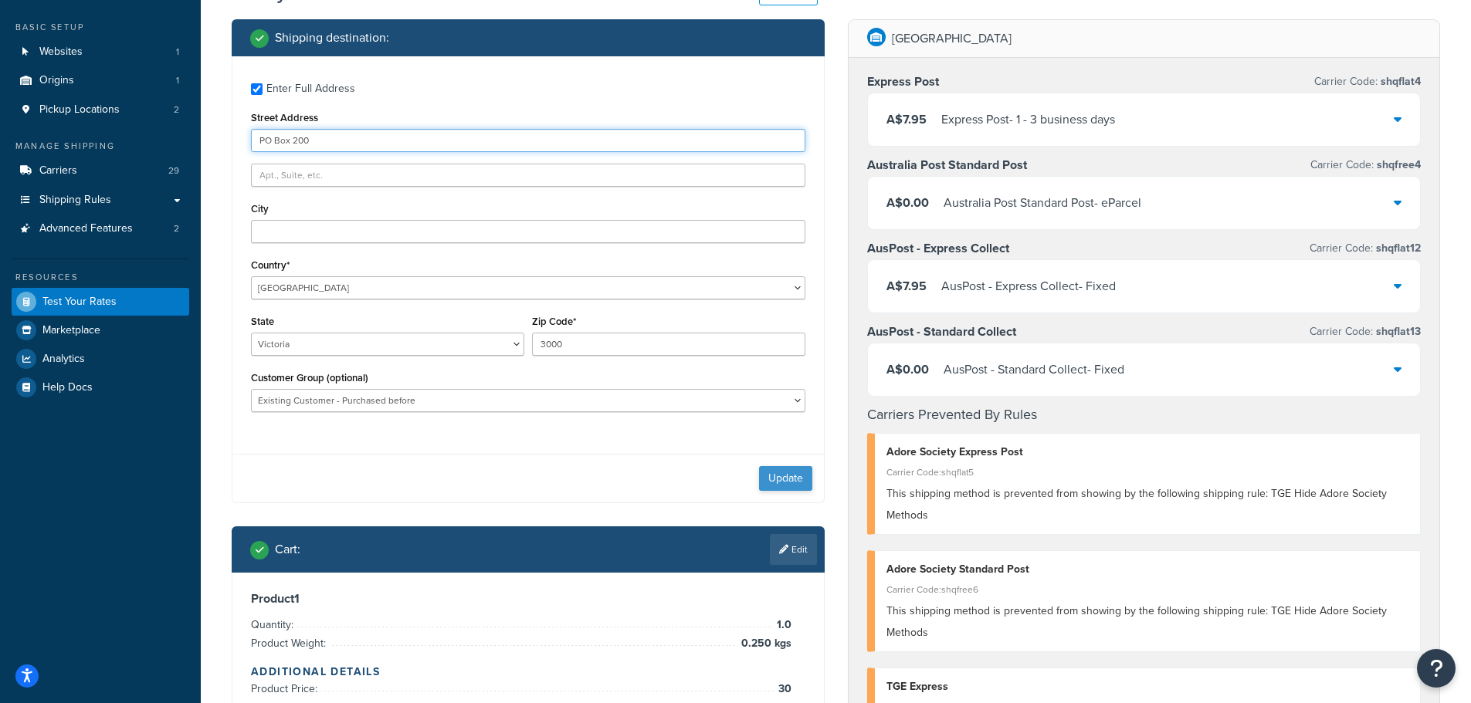
type input "PO Box 200"
click at [785, 479] on button "Update" at bounding box center [785, 478] width 53 height 25
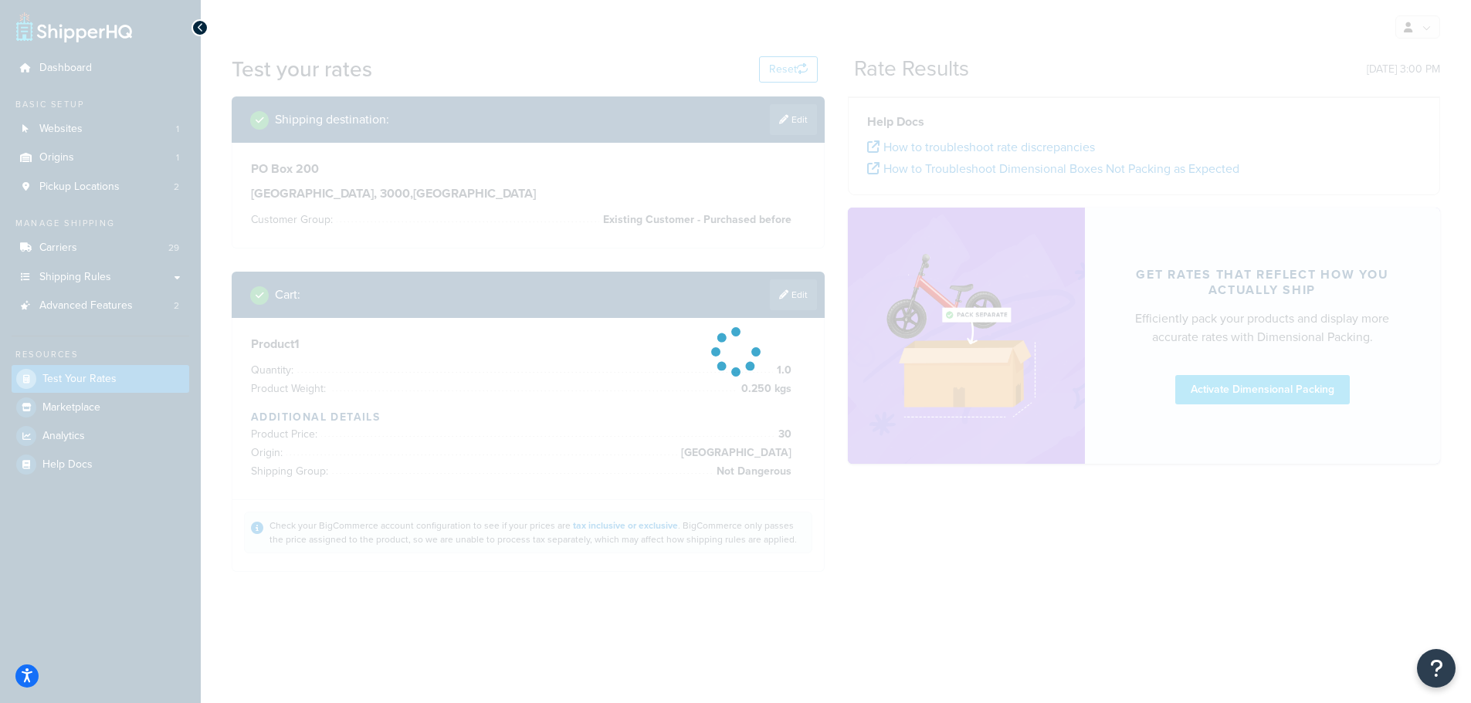
scroll to position [0, 0]
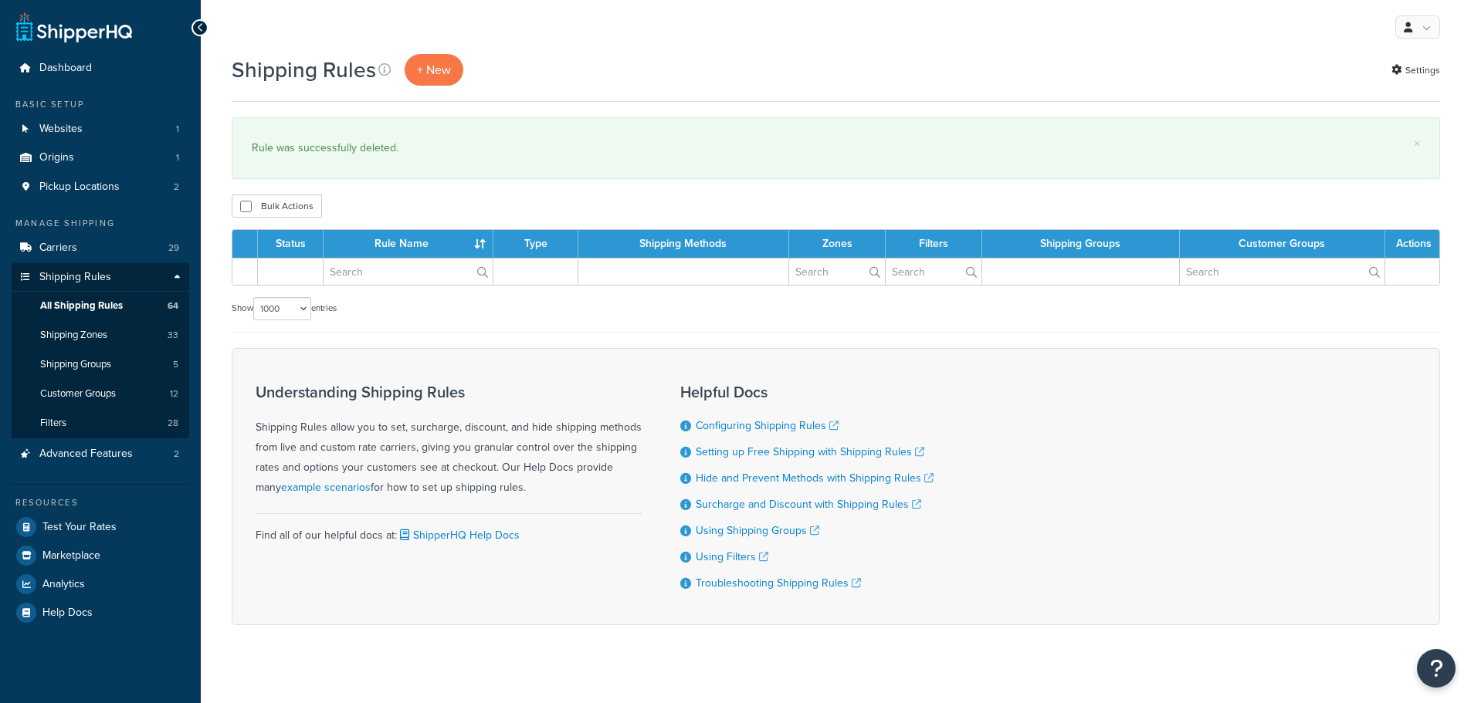
select select "1000"
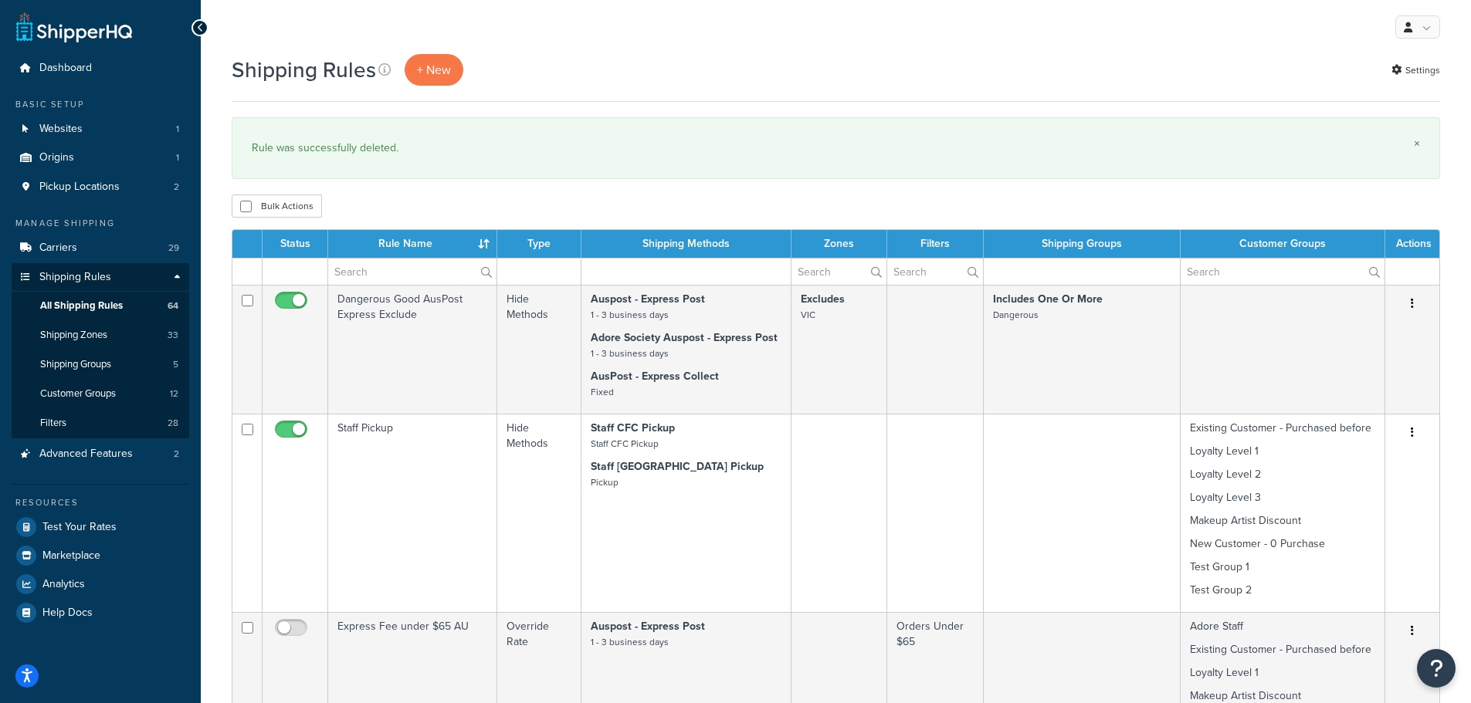
click at [1415, 142] on link "×" at bounding box center [1417, 143] width 6 height 12
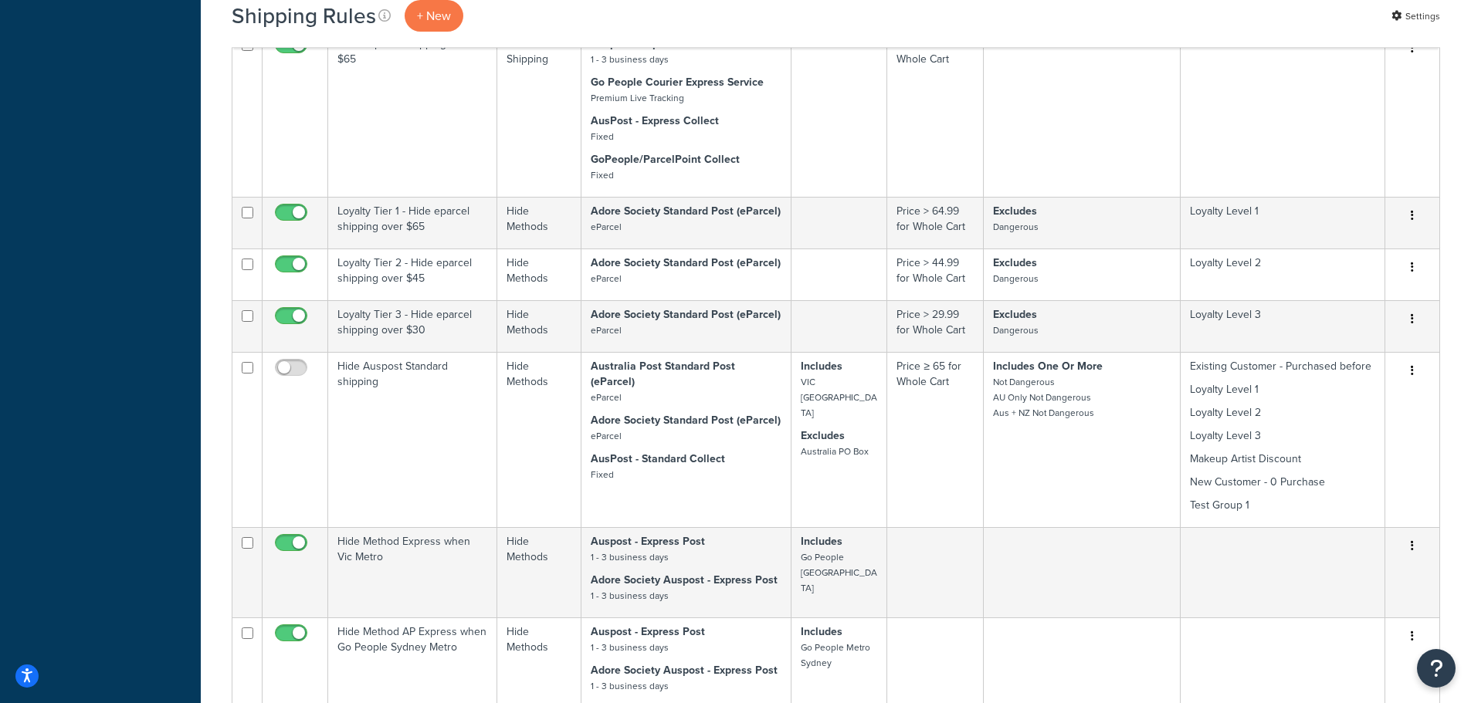
scroll to position [4357, 0]
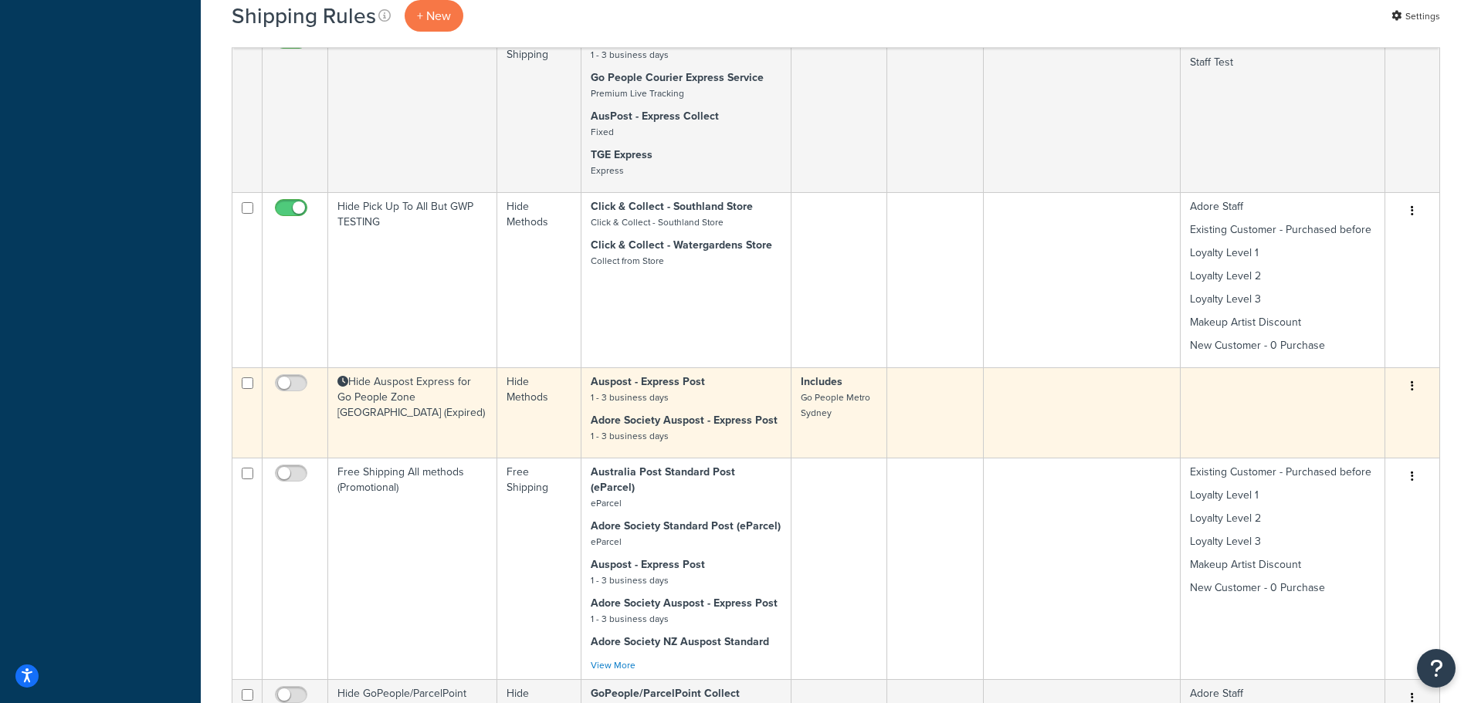
click at [1414, 374] on button "button" at bounding box center [1412, 386] width 22 height 25
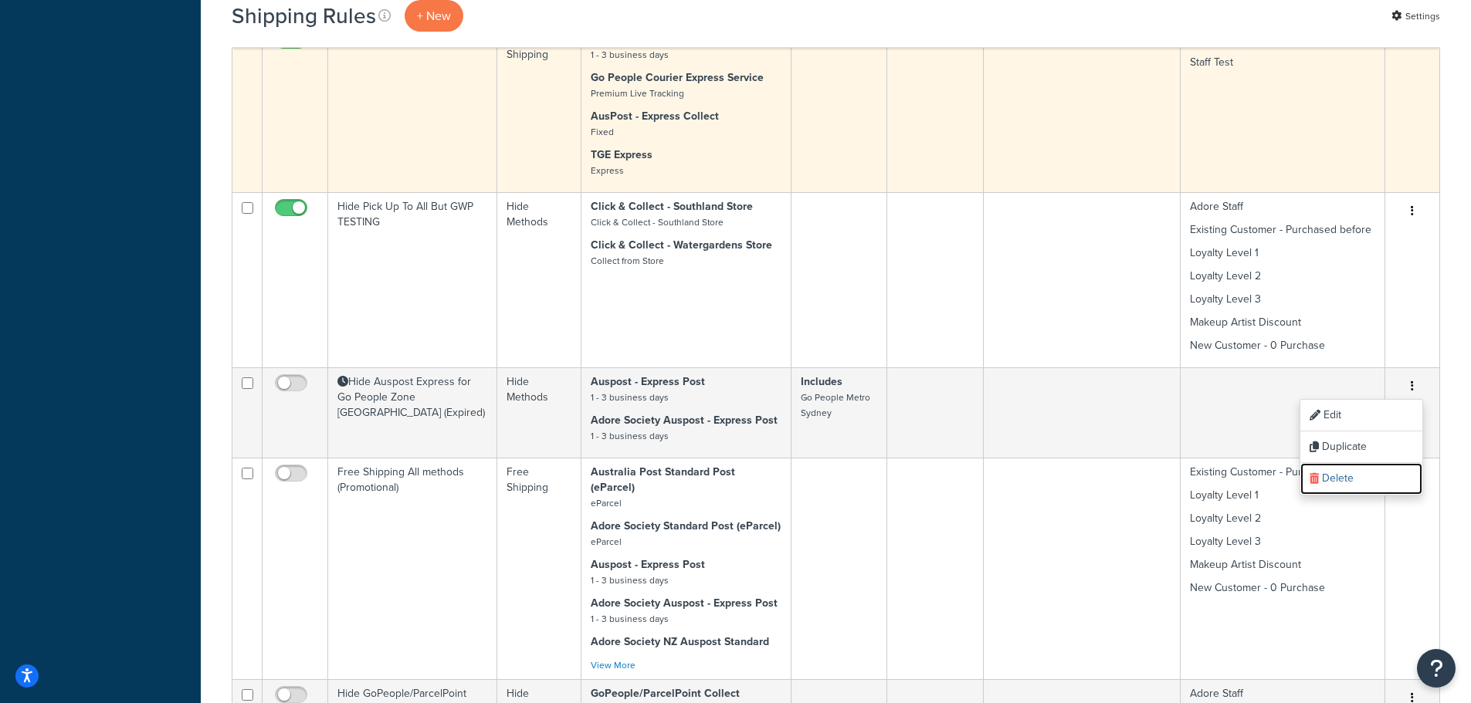
click at [1367, 463] on link "Delete" at bounding box center [1361, 479] width 122 height 32
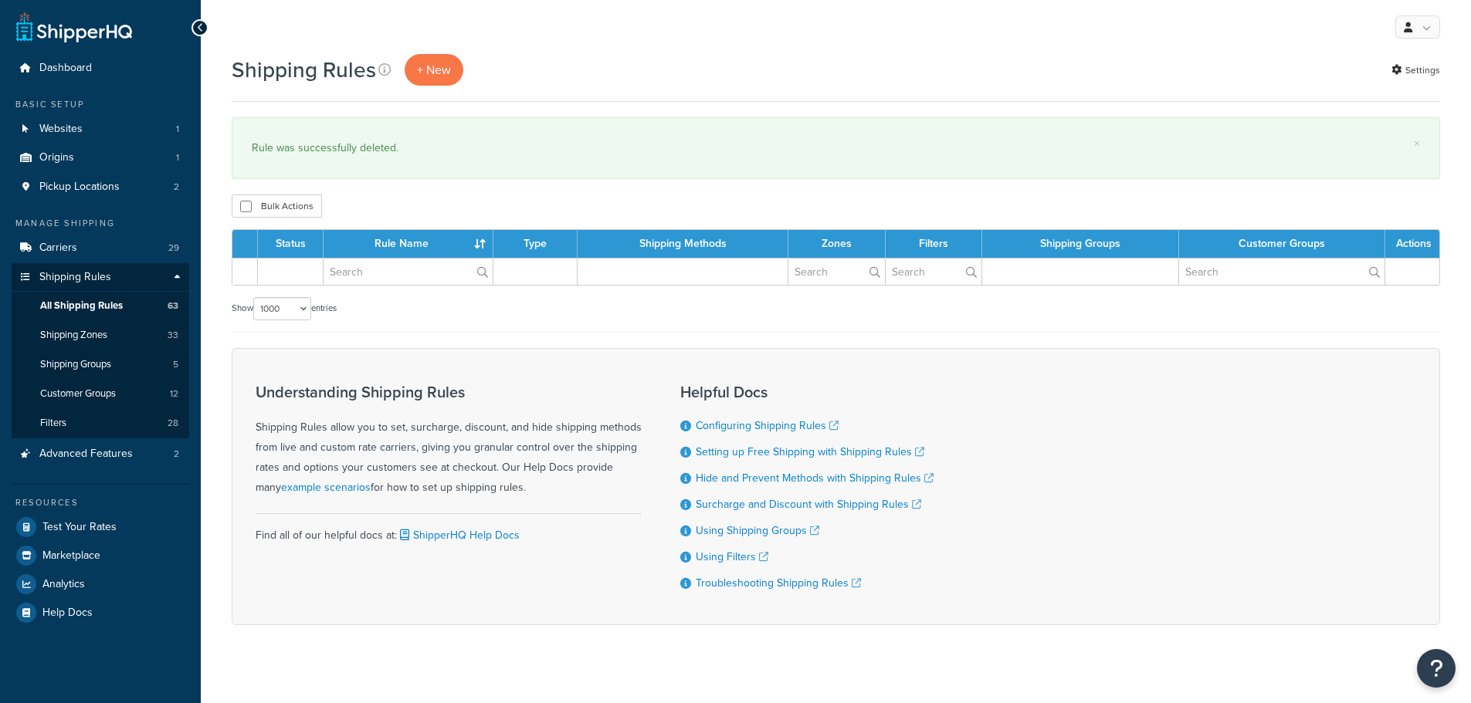
select select "1000"
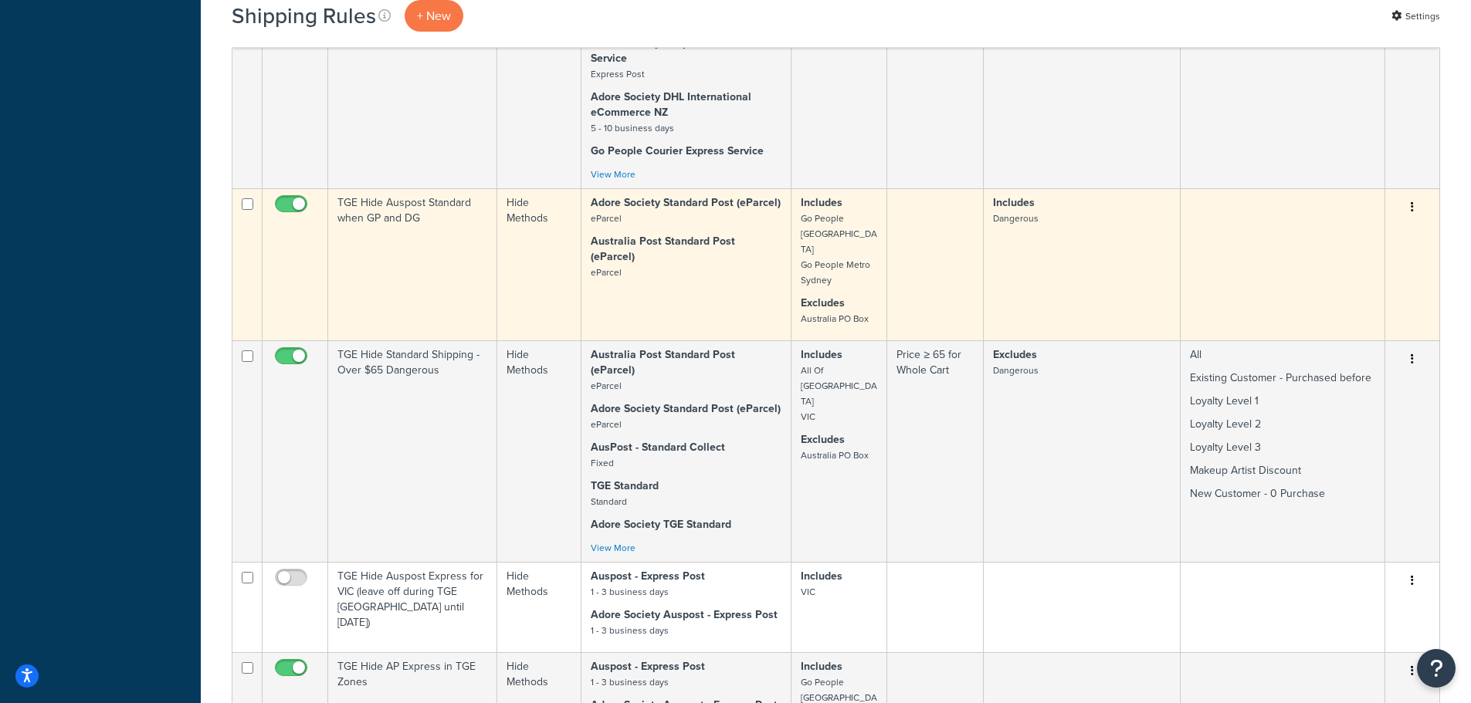
scroll to position [9130, 0]
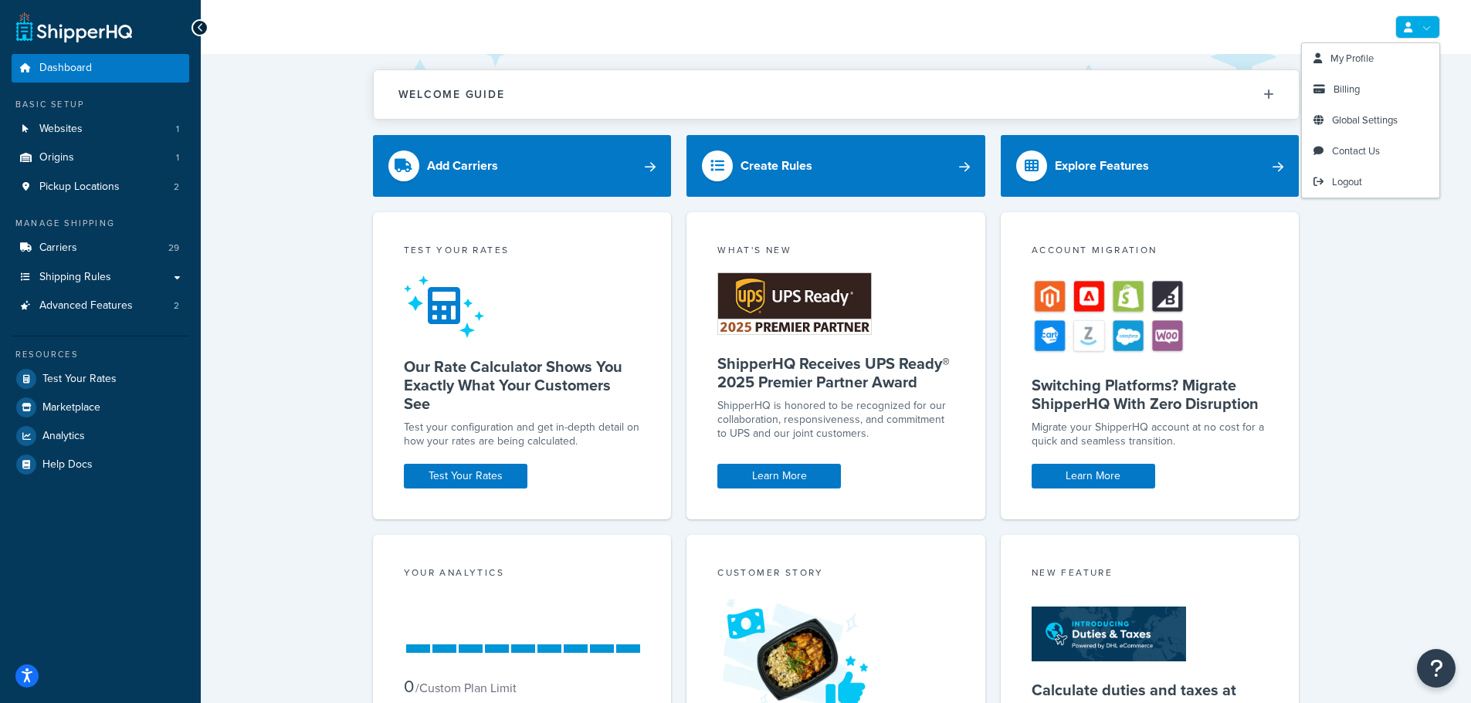
click at [1432, 27] on link at bounding box center [1417, 26] width 45 height 23
click at [1362, 177] on span "Logout" at bounding box center [1347, 181] width 30 height 15
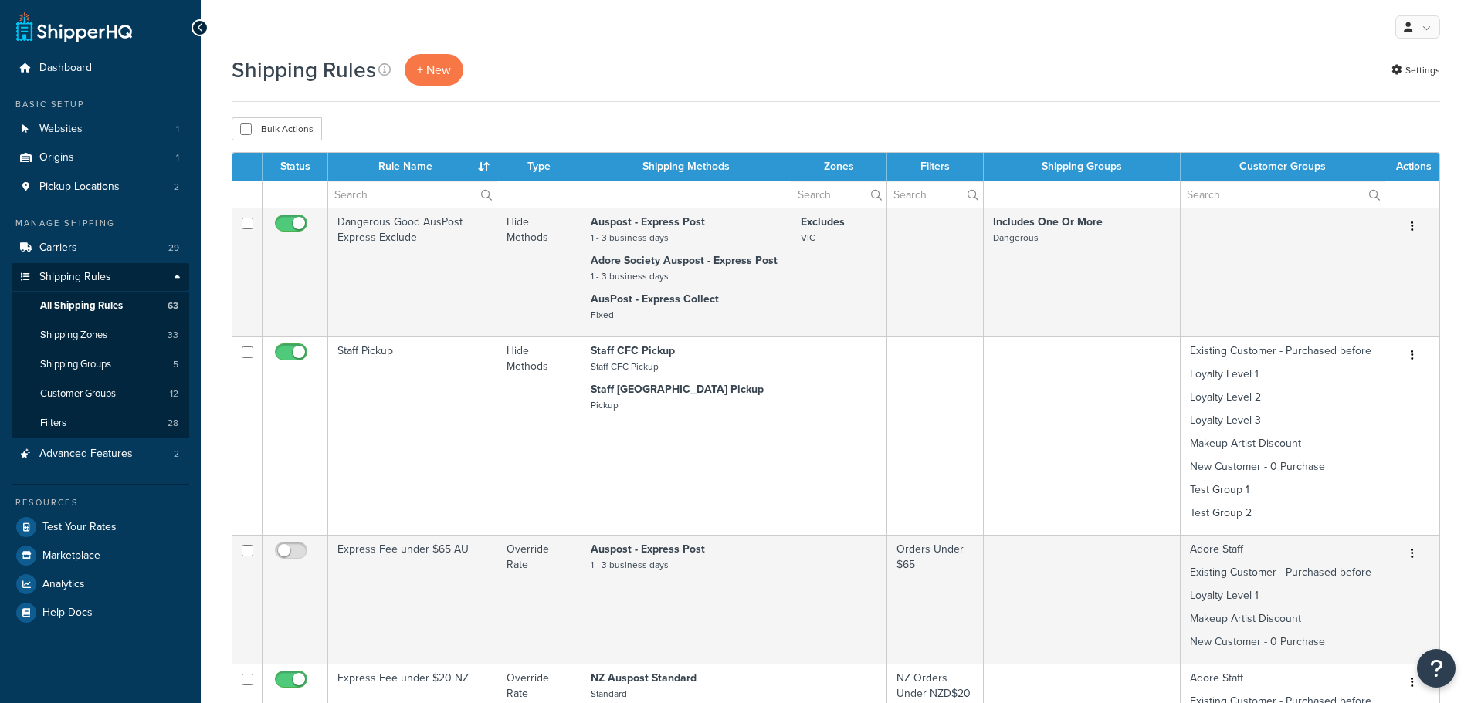
select select "1000"
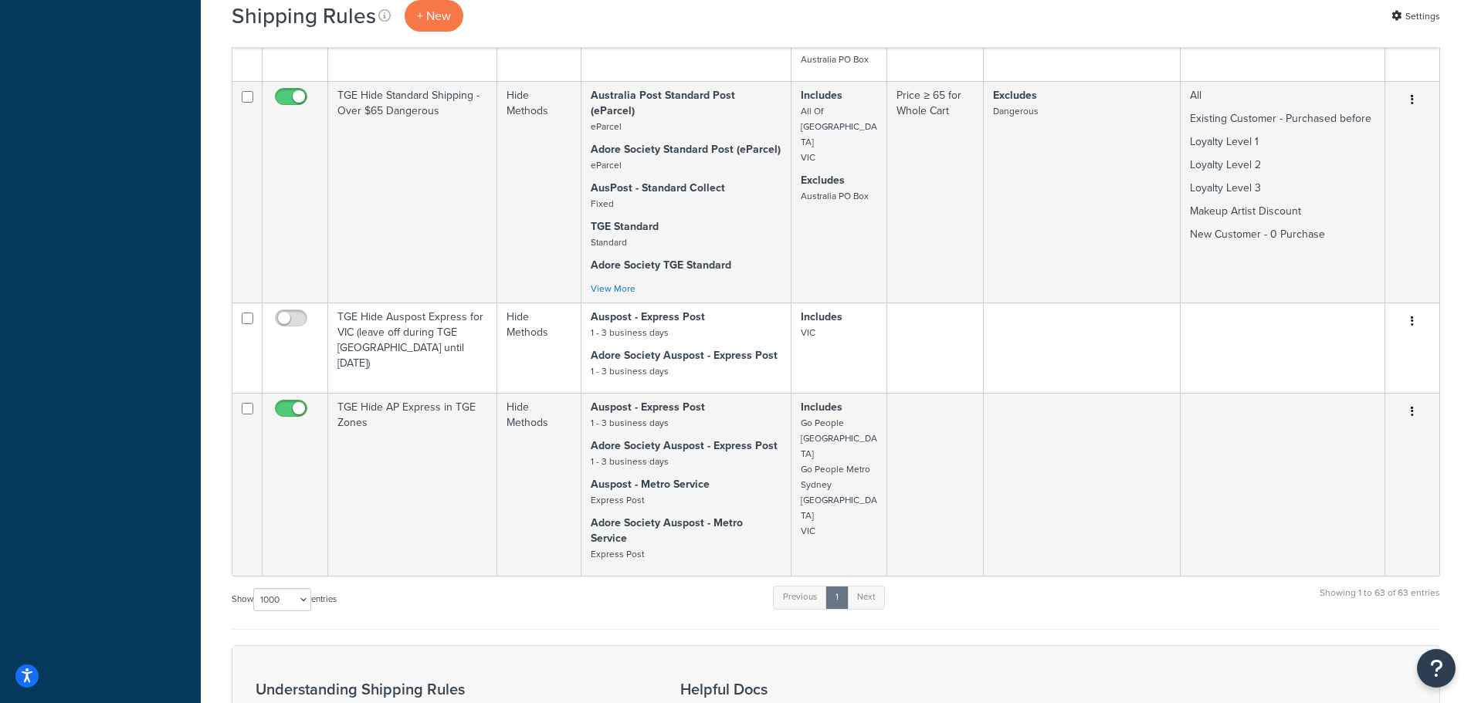
scroll to position [9340, 0]
